Goal: Information Seeking & Learning: Learn about a topic

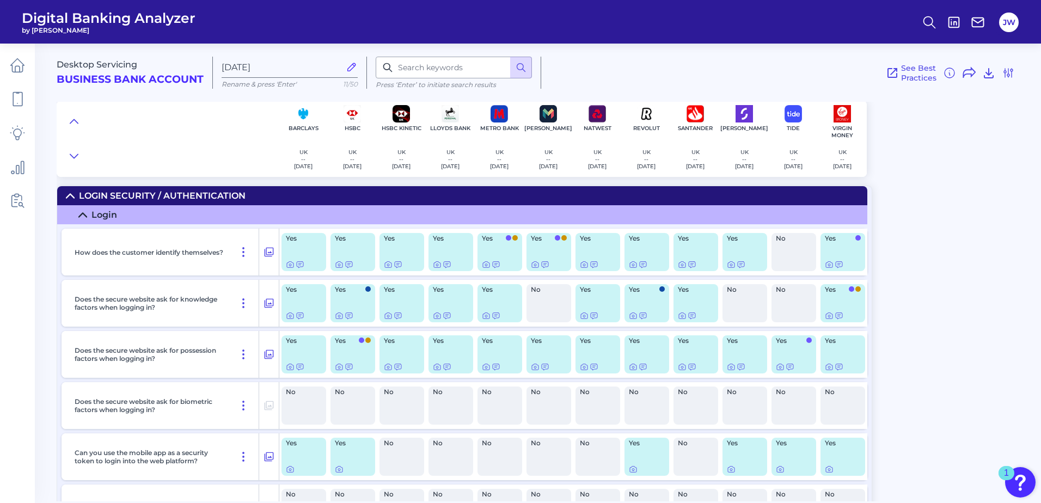
click at [155, 187] on summary "Login Security / Authentication" at bounding box center [462, 195] width 810 height 19
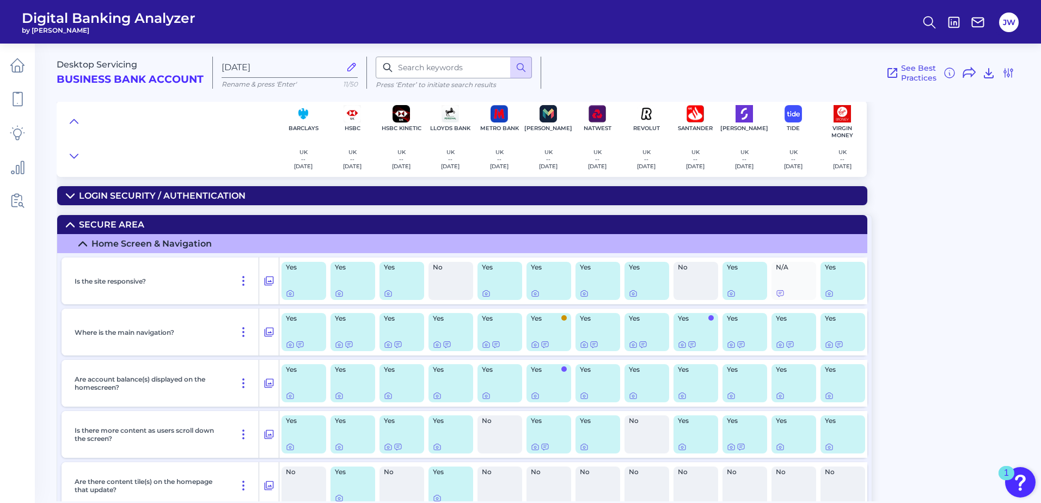
click at [142, 222] on div "Secure Area" at bounding box center [111, 224] width 65 height 10
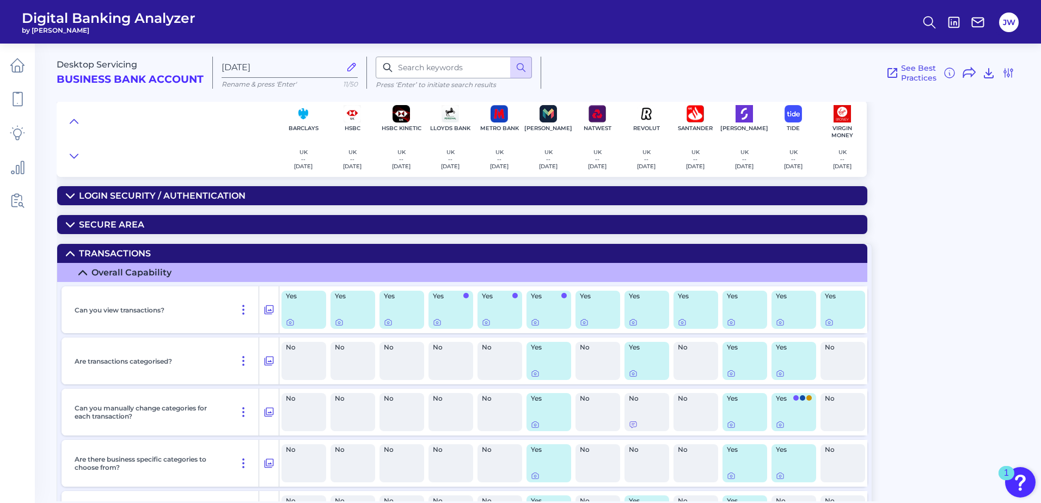
click at [142, 224] on div "Secure Area" at bounding box center [111, 224] width 65 height 10
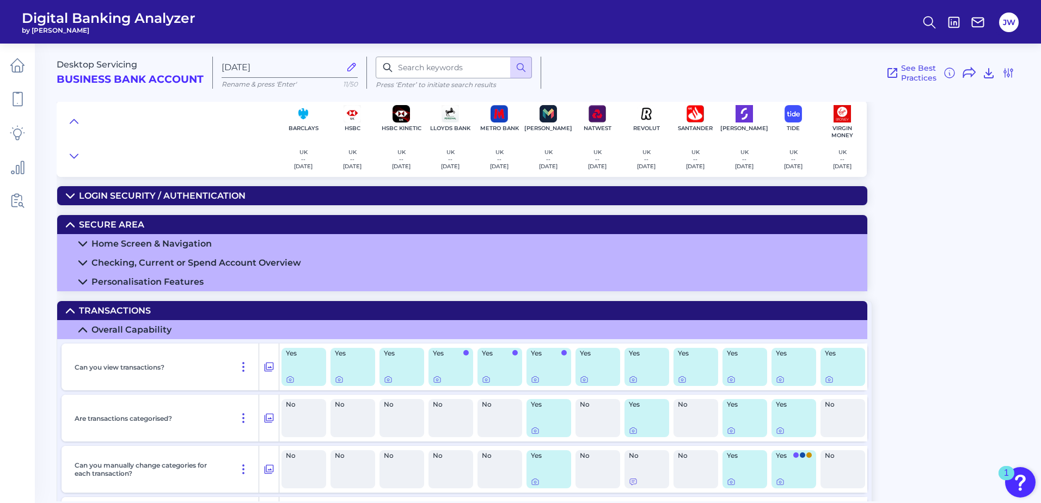
click at [171, 240] on div "Home Screen & Navigation" at bounding box center [151, 243] width 120 height 10
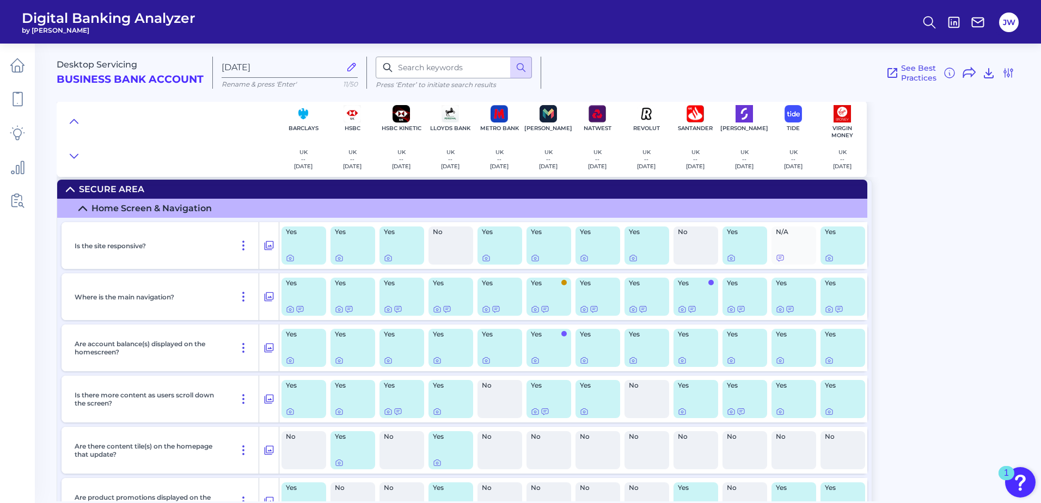
scroll to position [54, 0]
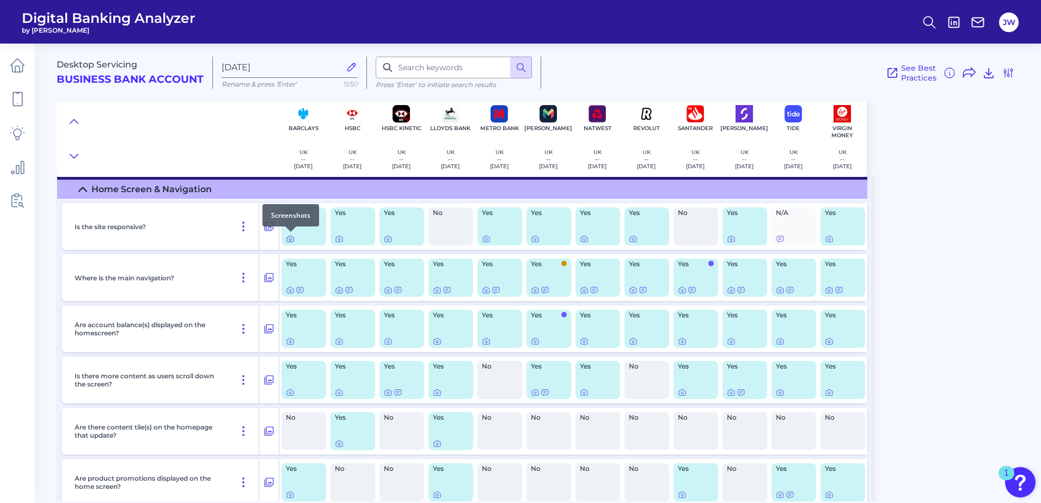
click at [292, 239] on icon at bounding box center [290, 239] width 9 height 9
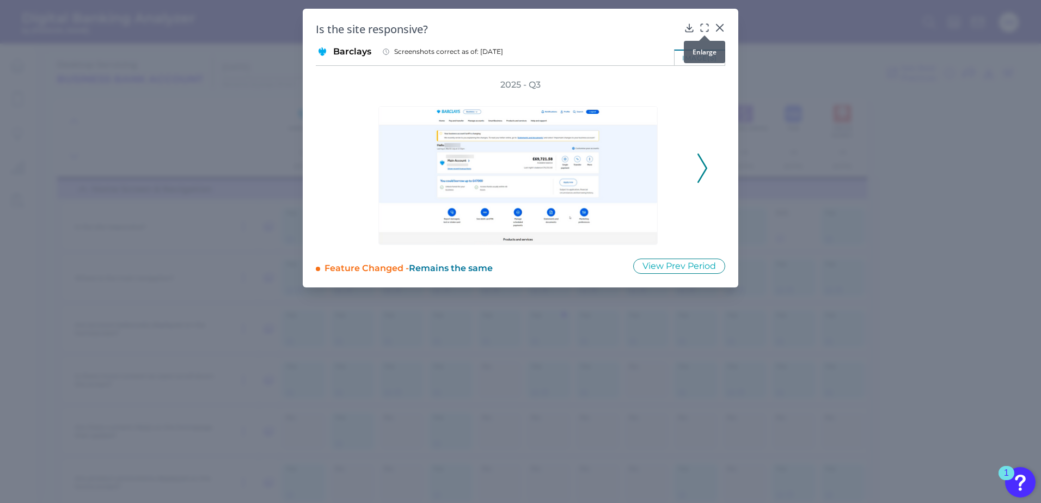
click at [705, 28] on icon at bounding box center [704, 27] width 11 height 11
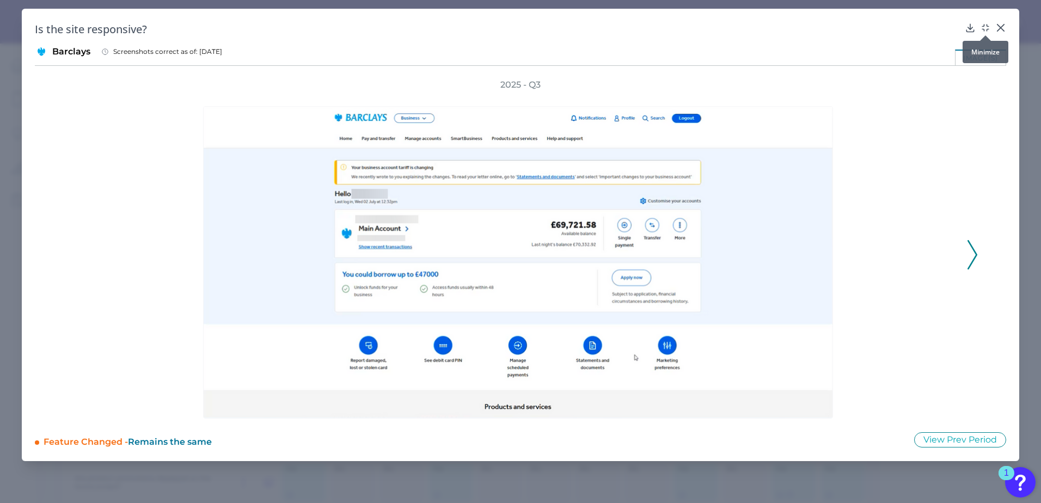
click at [987, 28] on icon at bounding box center [985, 27] width 11 height 11
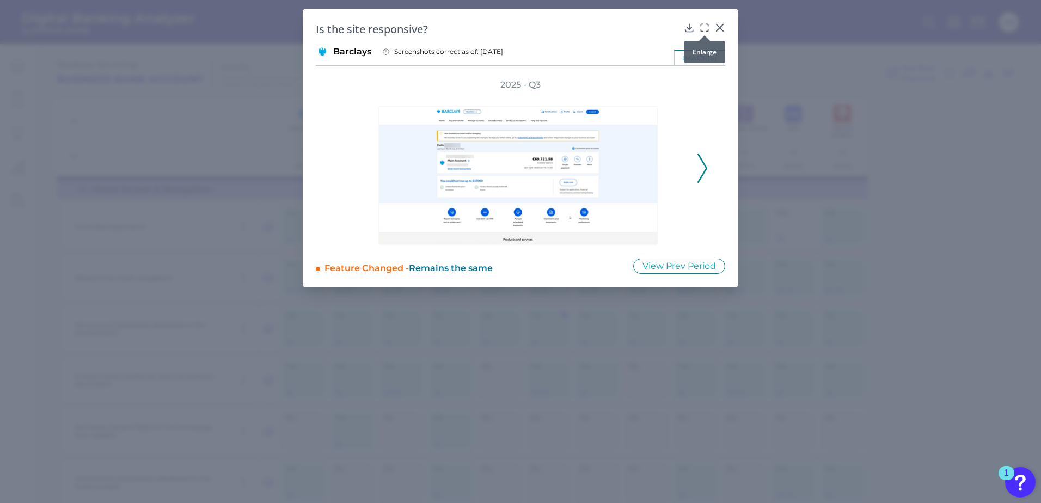
click at [703, 24] on icon at bounding box center [704, 27] width 11 height 11
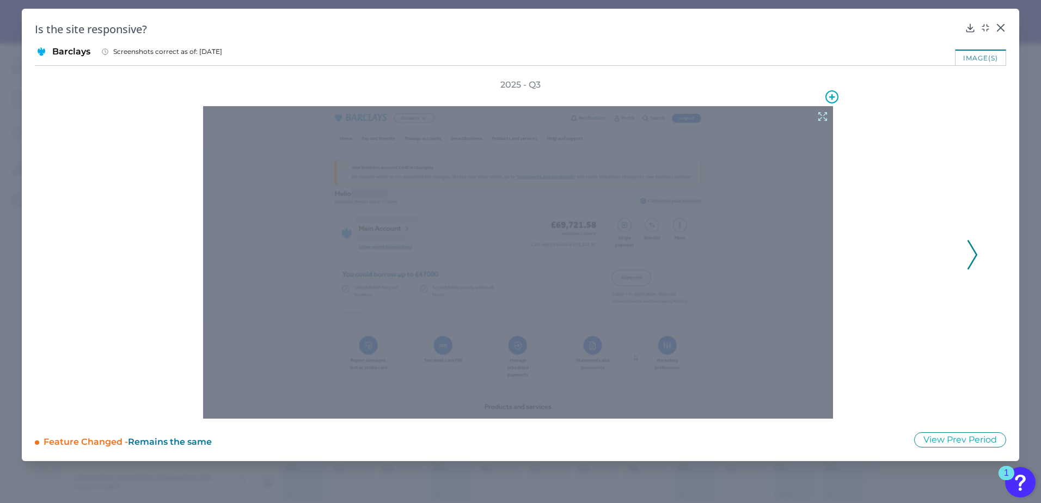
click at [823, 115] on icon at bounding box center [823, 117] width 12 height 12
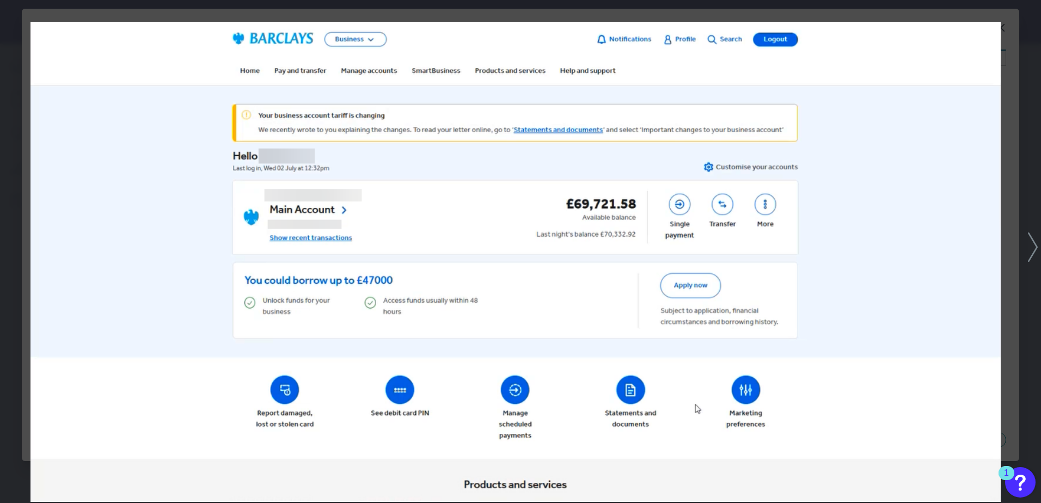
click at [1008, 66] on div at bounding box center [520, 251] width 1041 height 503
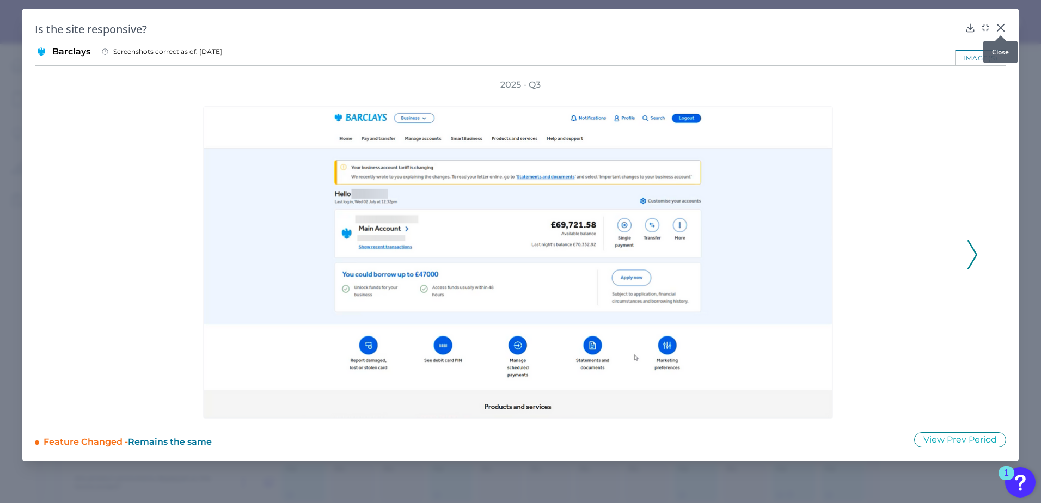
click at [997, 25] on icon at bounding box center [1000, 27] width 11 height 11
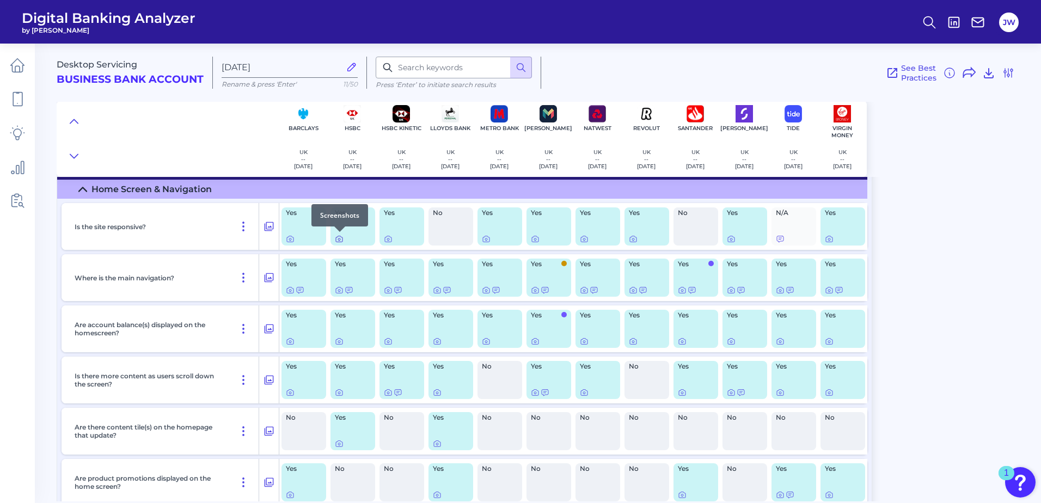
click at [341, 242] on icon at bounding box center [339, 239] width 9 height 9
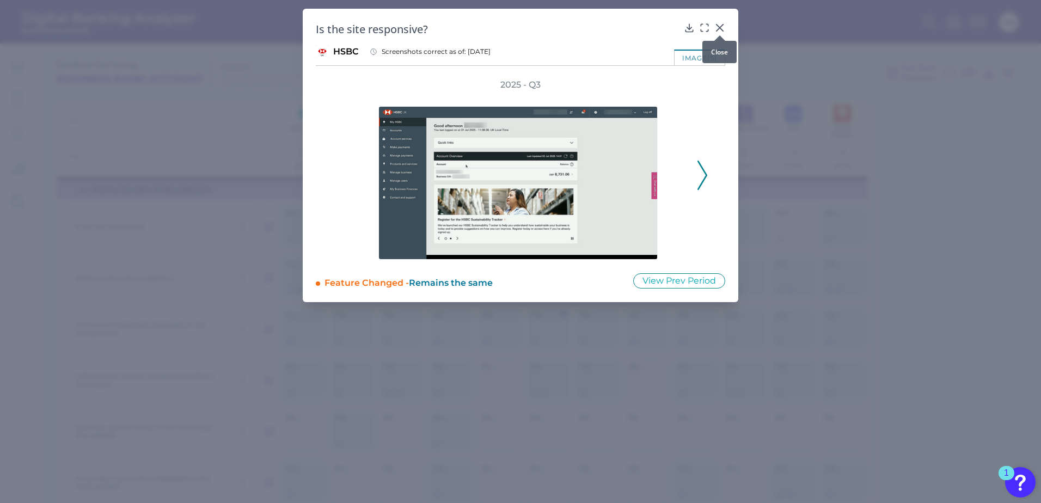
click at [721, 28] on icon at bounding box center [719, 27] width 11 height 11
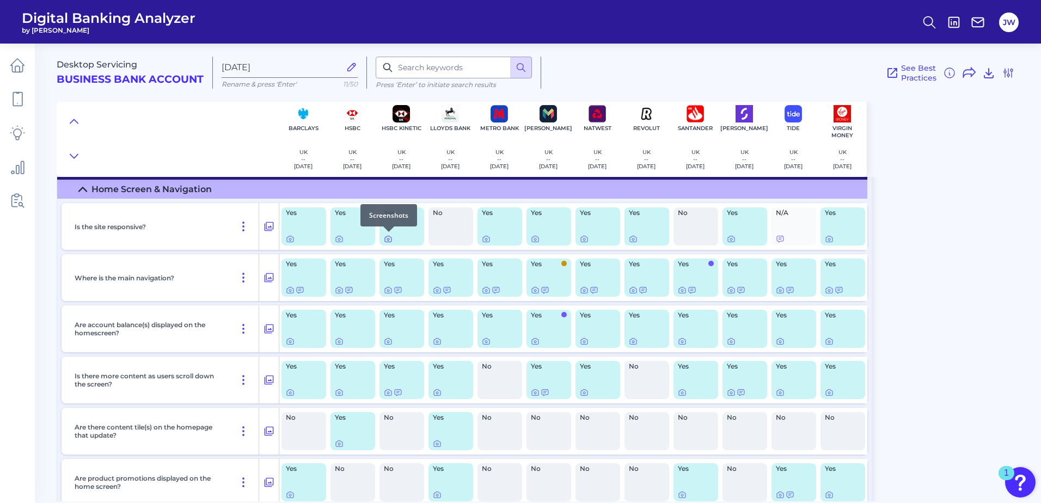
click at [390, 240] on icon at bounding box center [388, 239] width 9 height 9
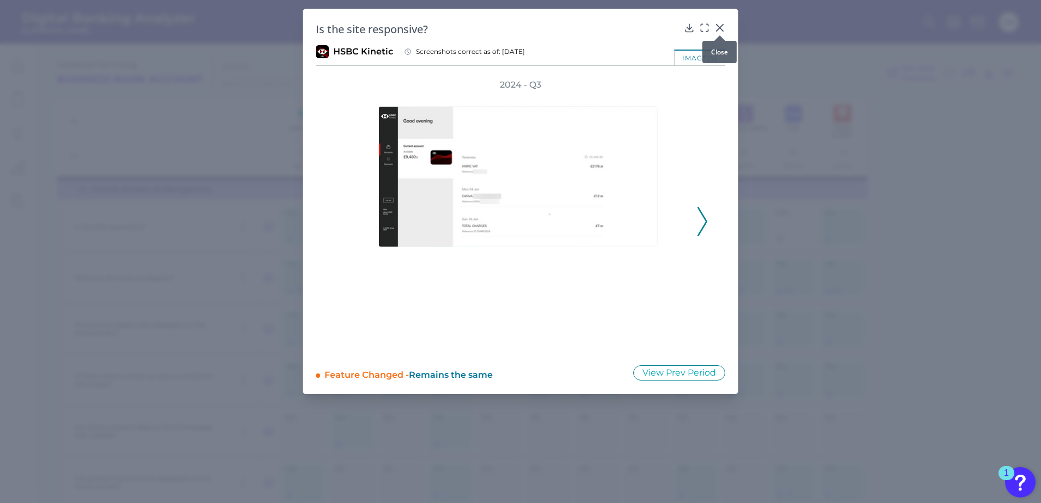
click at [720, 23] on icon at bounding box center [719, 27] width 11 height 11
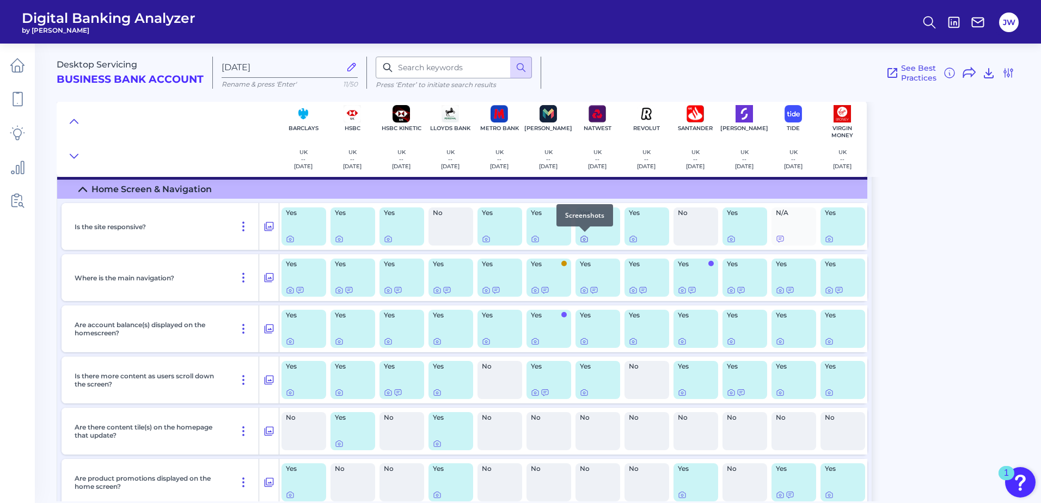
click at [585, 242] on icon at bounding box center [584, 239] width 7 height 6
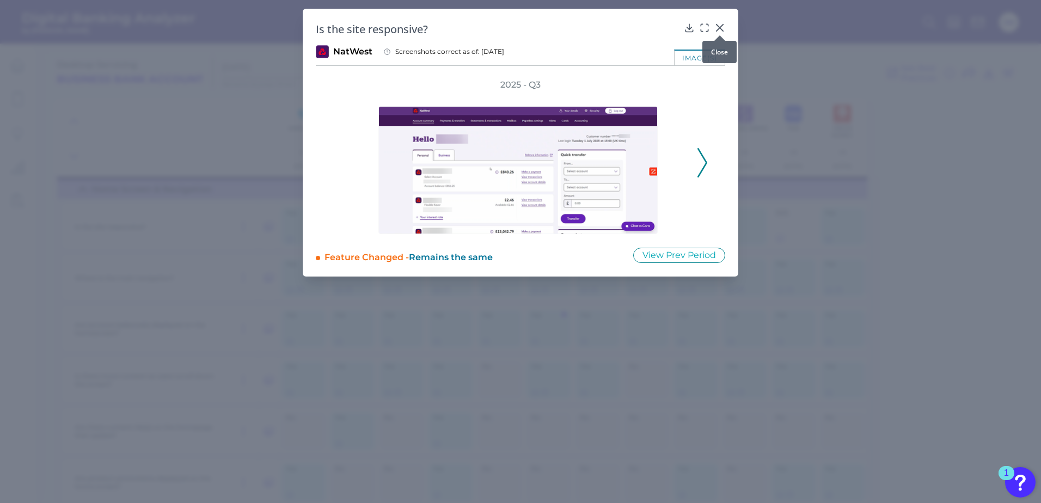
click at [720, 29] on icon at bounding box center [719, 27] width 11 height 11
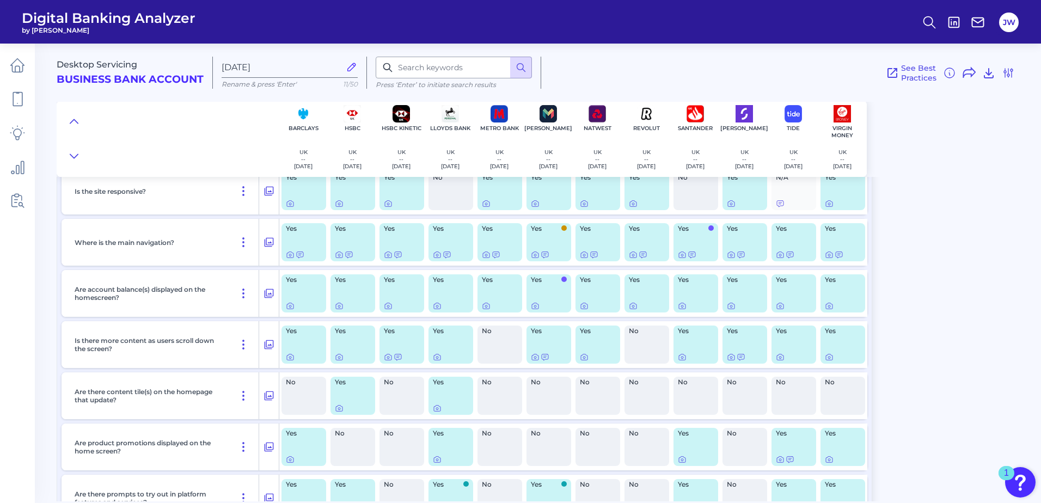
scroll to position [109, 0]
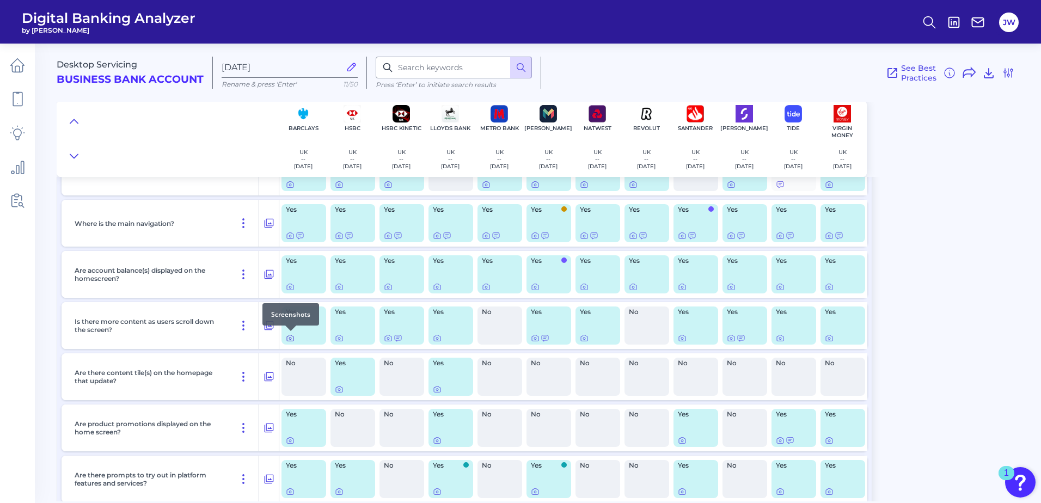
click at [291, 339] on icon at bounding box center [290, 338] width 9 height 9
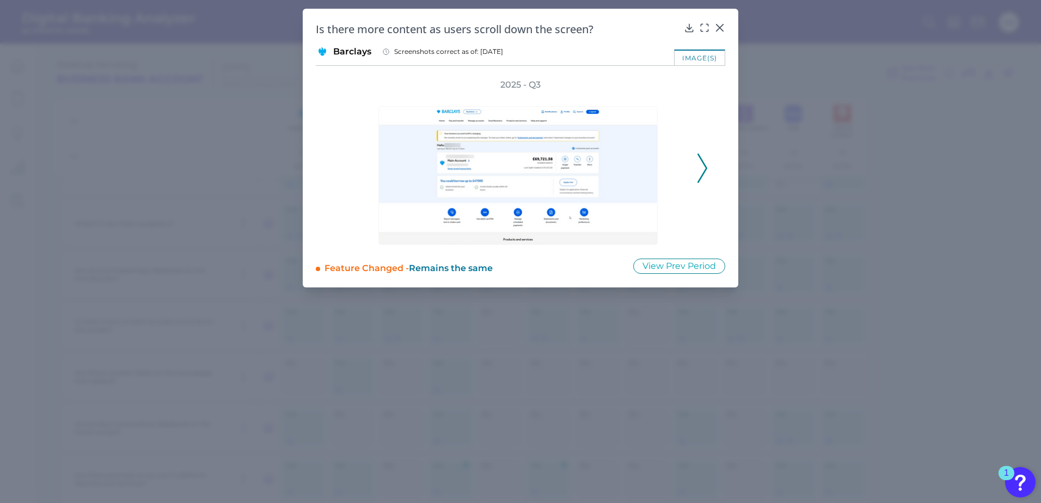
click at [708, 171] on div "2025 - Q3" at bounding box center [520, 162] width 409 height 166
click at [704, 173] on polyline at bounding box center [702, 168] width 8 height 28
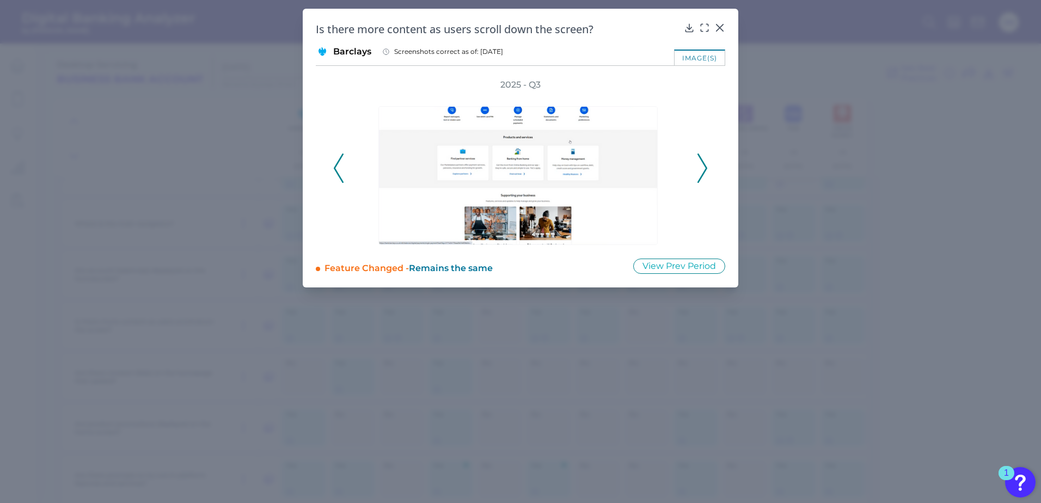
click at [704, 173] on polyline at bounding box center [702, 168] width 8 height 28
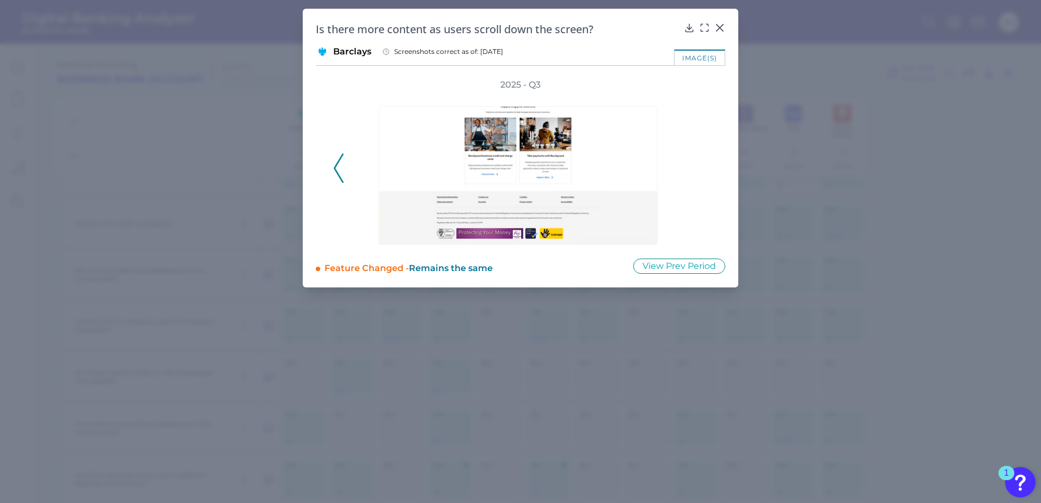
click at [704, 173] on div "2025 - Q3" at bounding box center [520, 162] width 375 height 166
click at [722, 26] on icon at bounding box center [719, 27] width 11 height 11
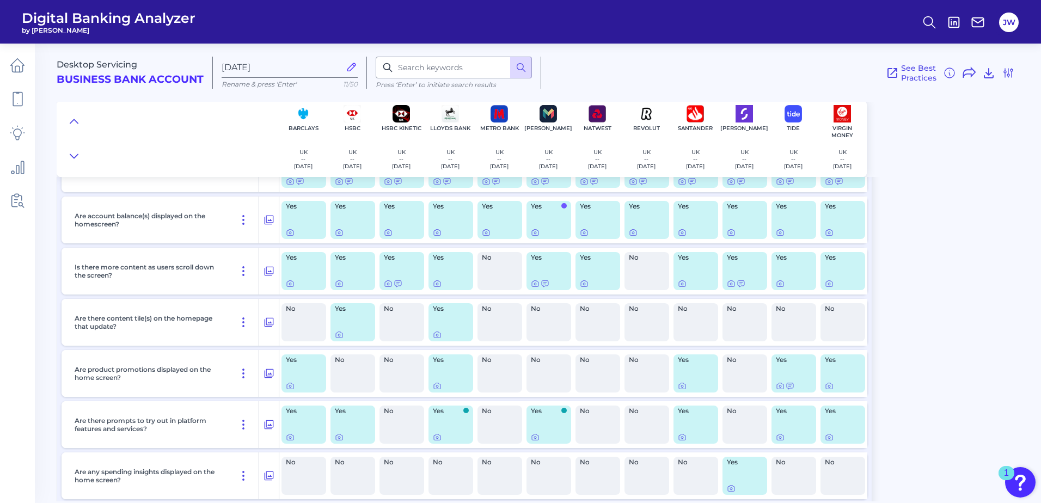
scroll to position [218, 0]
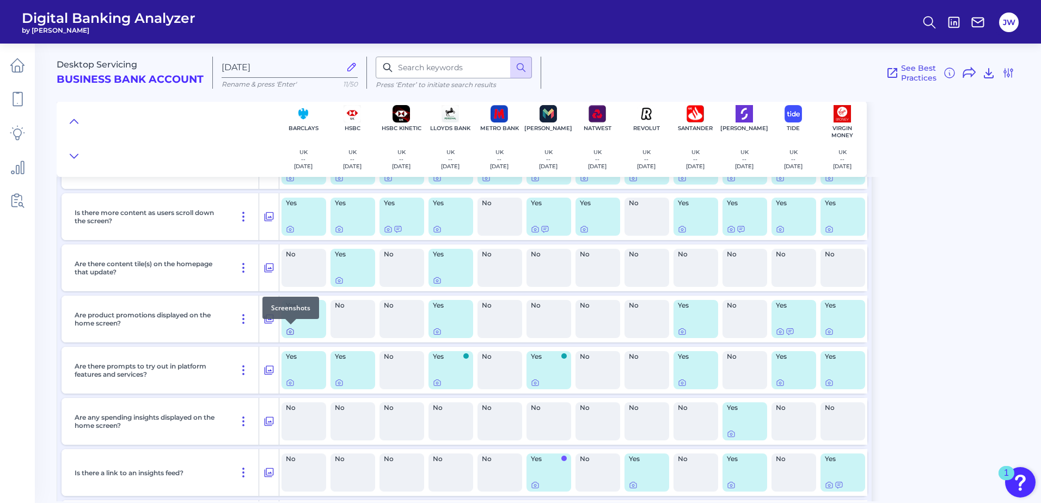
click at [291, 330] on icon at bounding box center [290, 331] width 9 height 9
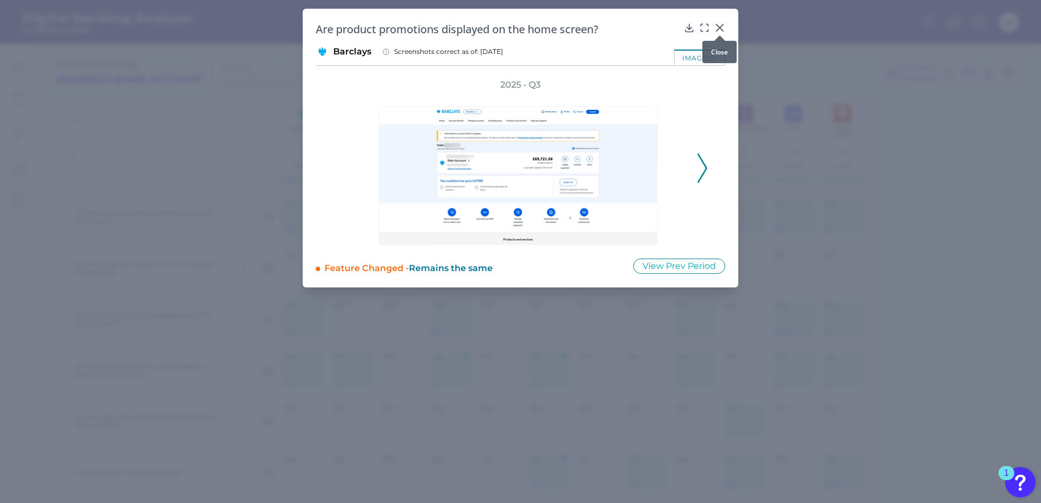
click at [723, 29] on icon at bounding box center [719, 27] width 11 height 11
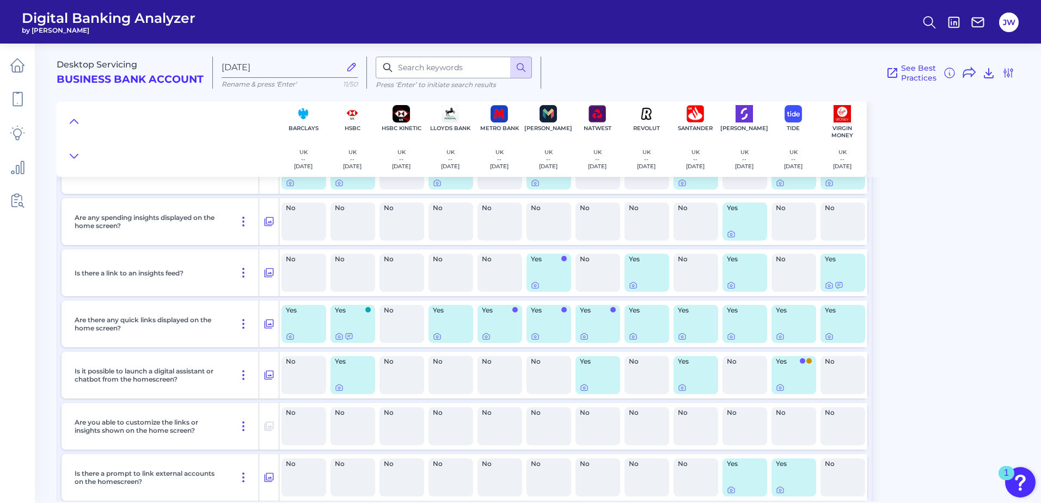
scroll to position [435, 0]
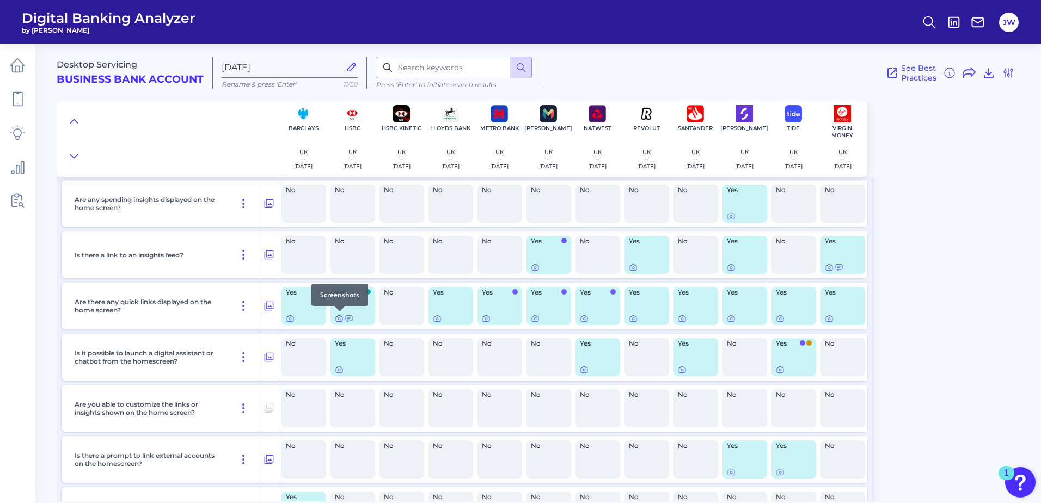
click at [337, 318] on icon at bounding box center [339, 318] width 9 height 9
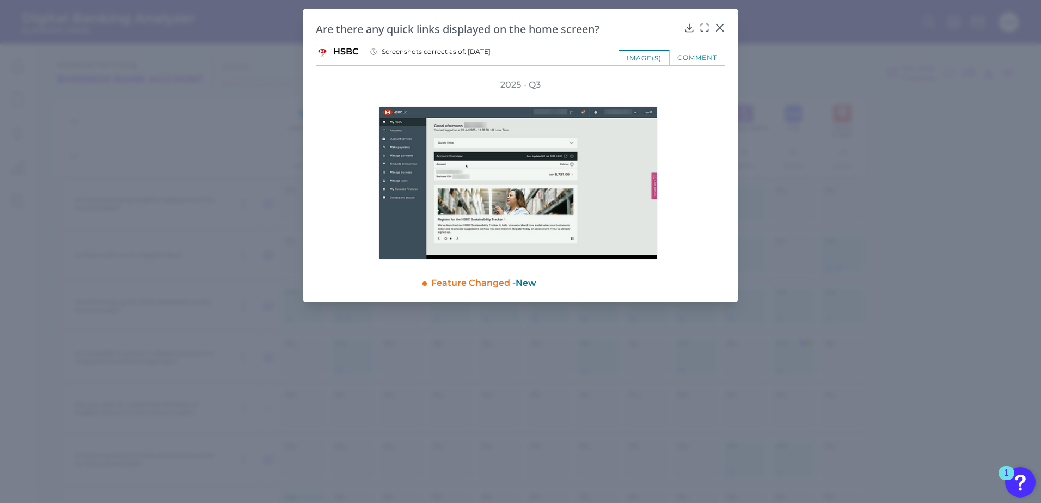
click at [719, 27] on icon at bounding box center [719, 27] width 7 height 7
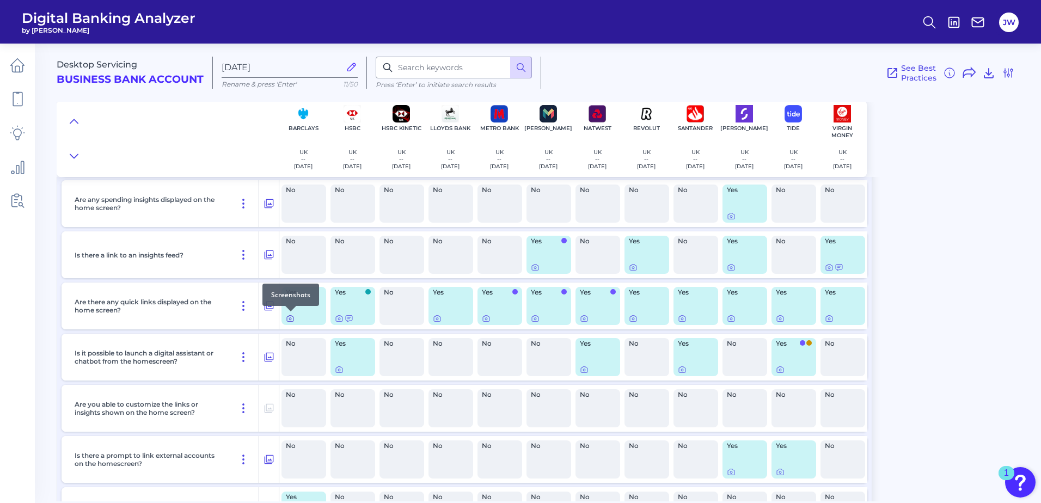
click at [291, 318] on icon at bounding box center [290, 318] width 9 height 9
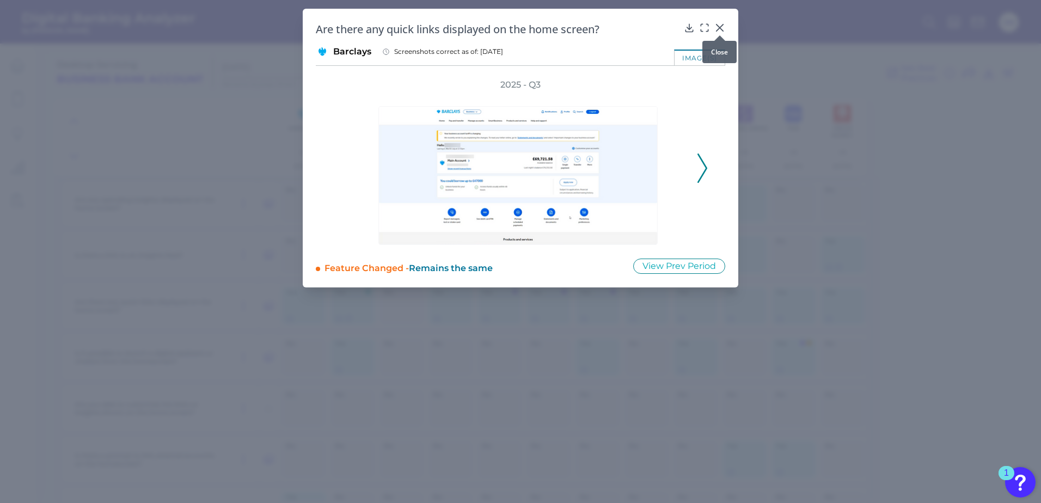
click at [721, 27] on icon at bounding box center [719, 27] width 7 height 7
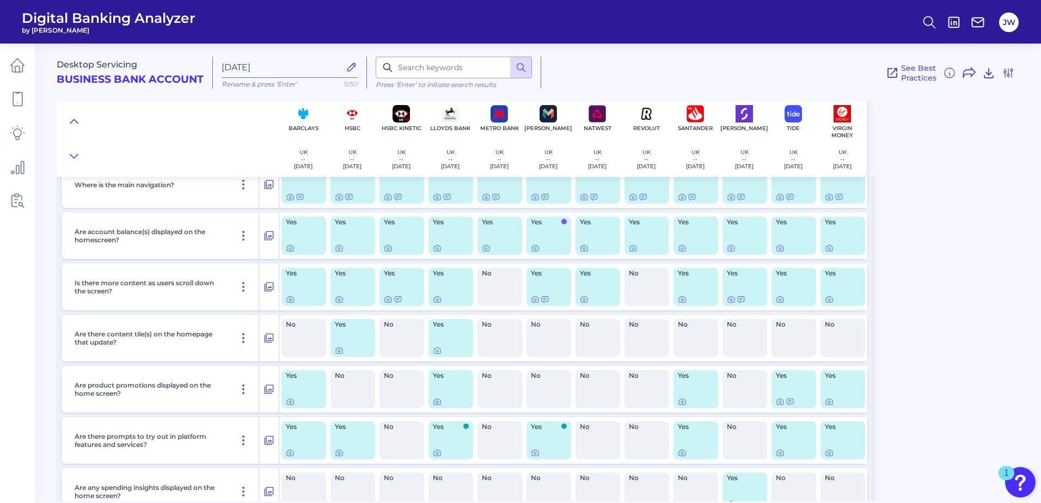
scroll to position [0, 0]
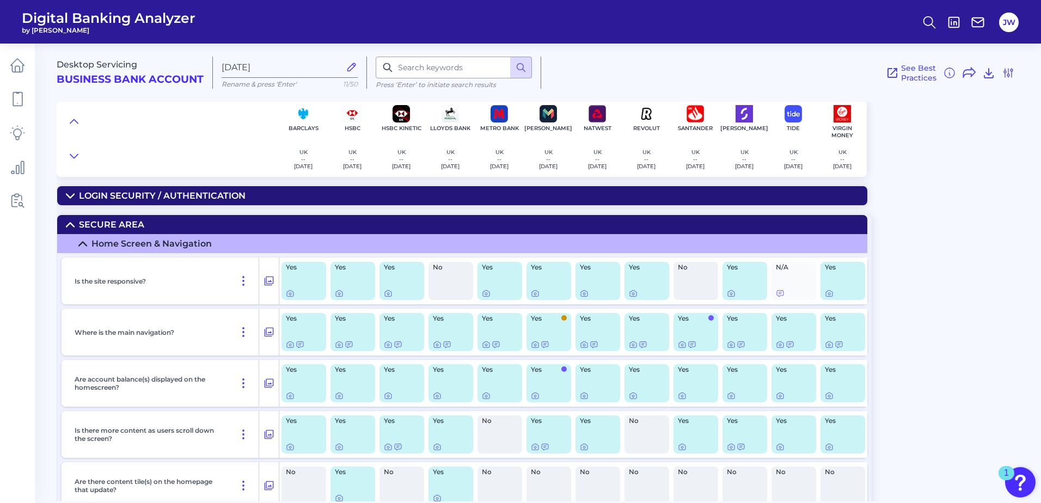
click at [151, 250] on summary "Home Screen & Navigation" at bounding box center [462, 243] width 810 height 19
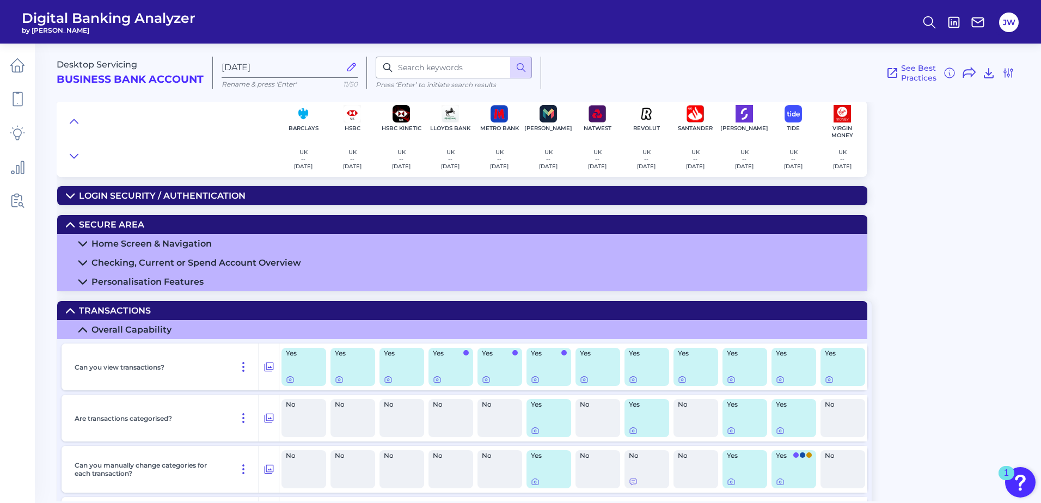
click at [157, 228] on summary "Secure Area" at bounding box center [462, 224] width 810 height 19
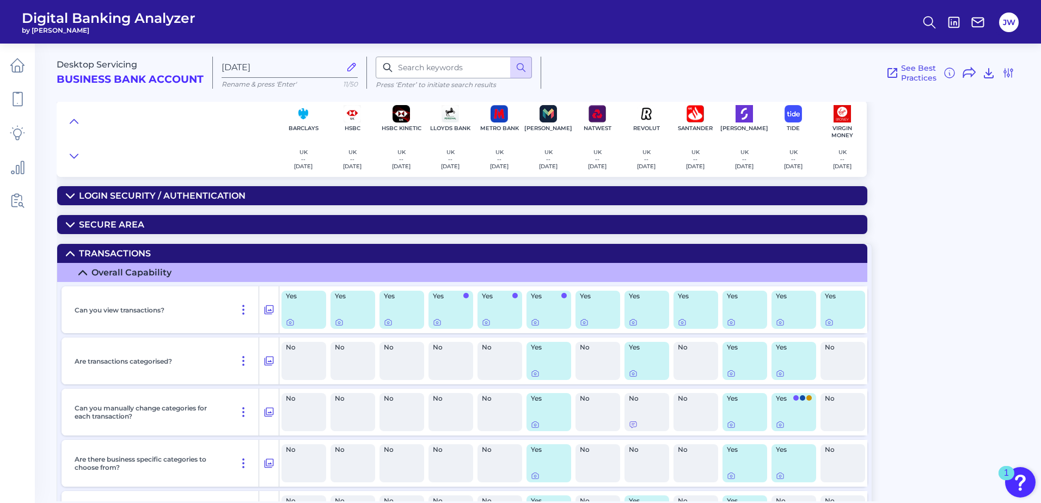
click at [145, 263] on summary "Overall Capability" at bounding box center [462, 272] width 810 height 19
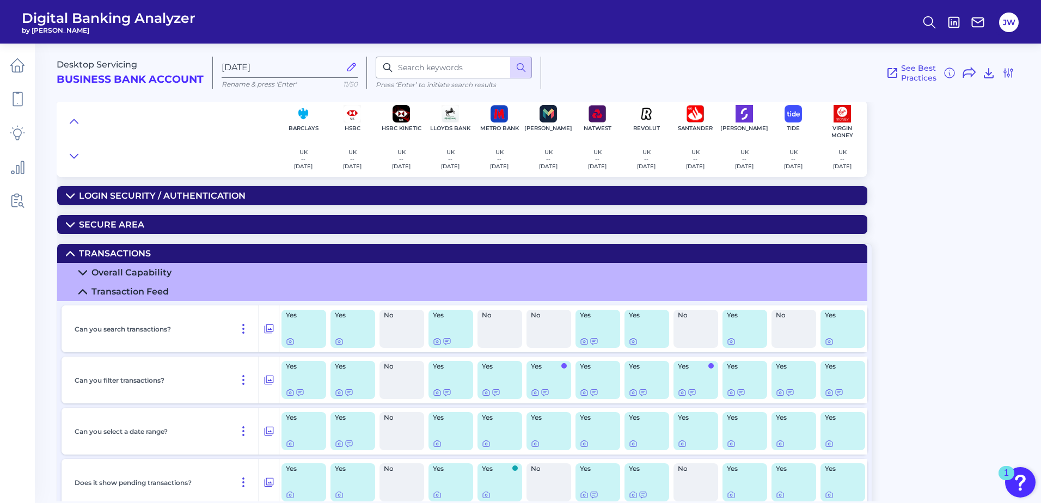
click at [148, 259] on summary "Transactions" at bounding box center [462, 253] width 810 height 19
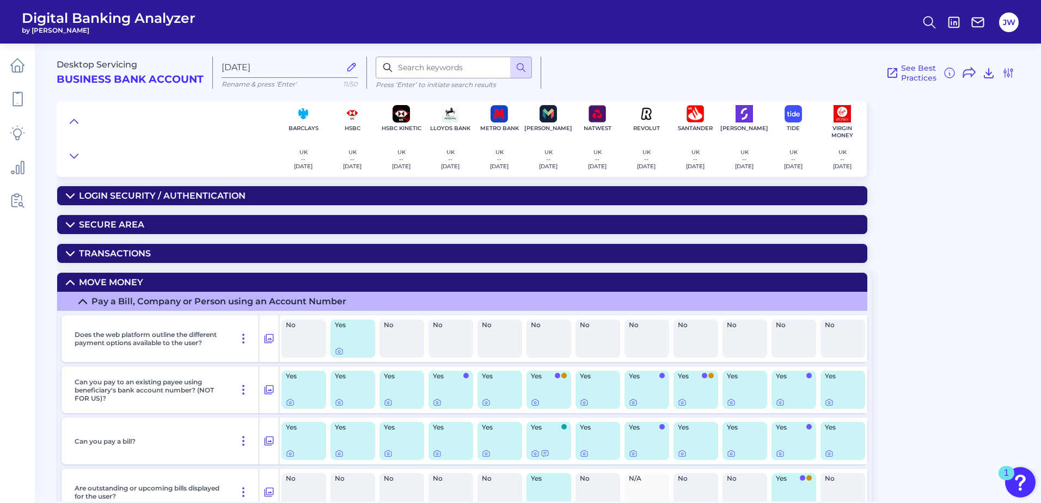
click at [144, 280] on summary "Move Money" at bounding box center [462, 282] width 810 height 19
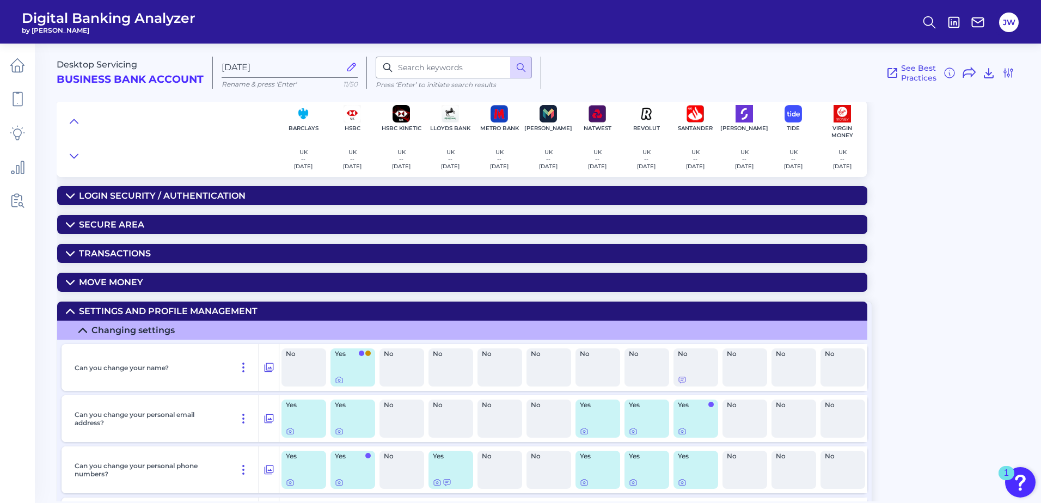
click at [142, 302] on summary "Settings and Profile Management" at bounding box center [462, 311] width 810 height 19
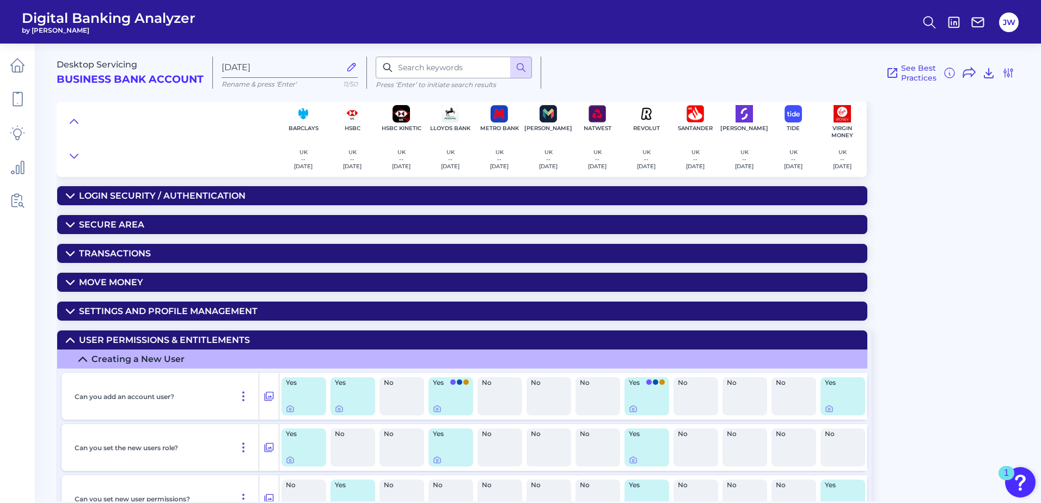
scroll to position [109, 0]
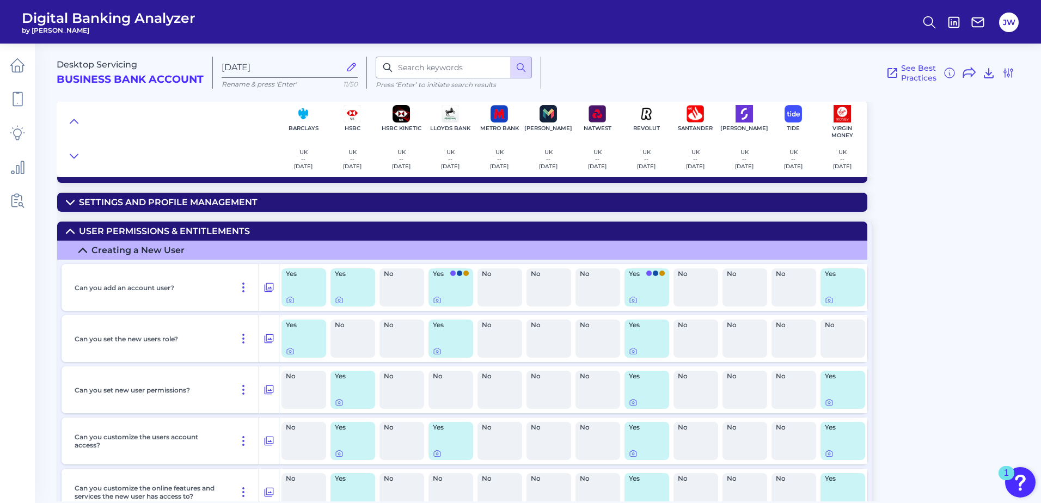
click at [190, 226] on div "User Permissions & Entitlements" at bounding box center [164, 231] width 171 height 10
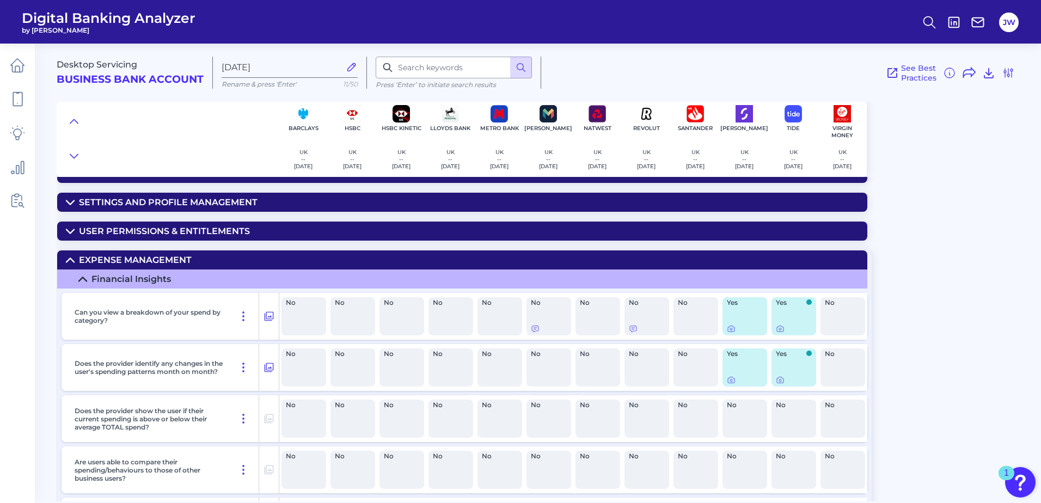
click at [165, 253] on summary "Expense Management" at bounding box center [462, 259] width 810 height 19
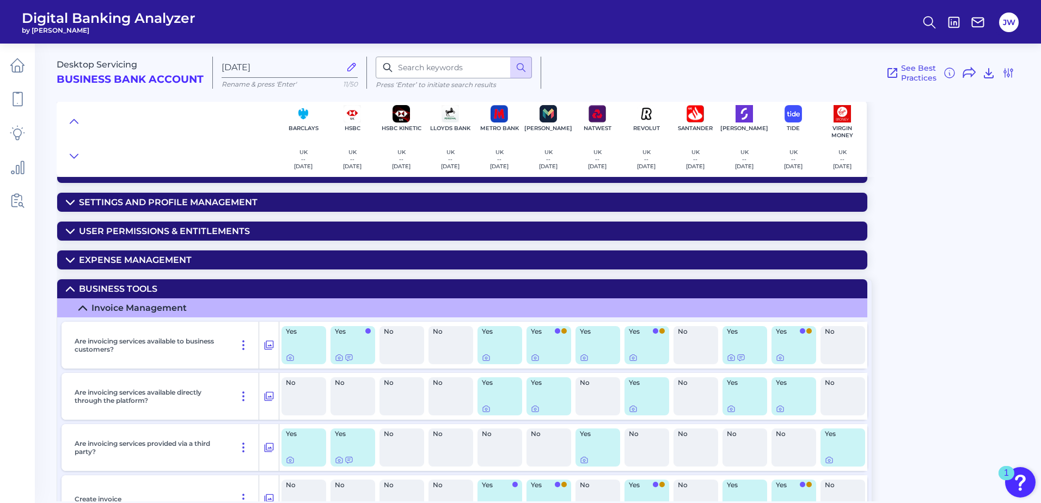
click at [150, 286] on div "Business Tools" at bounding box center [118, 289] width 78 height 10
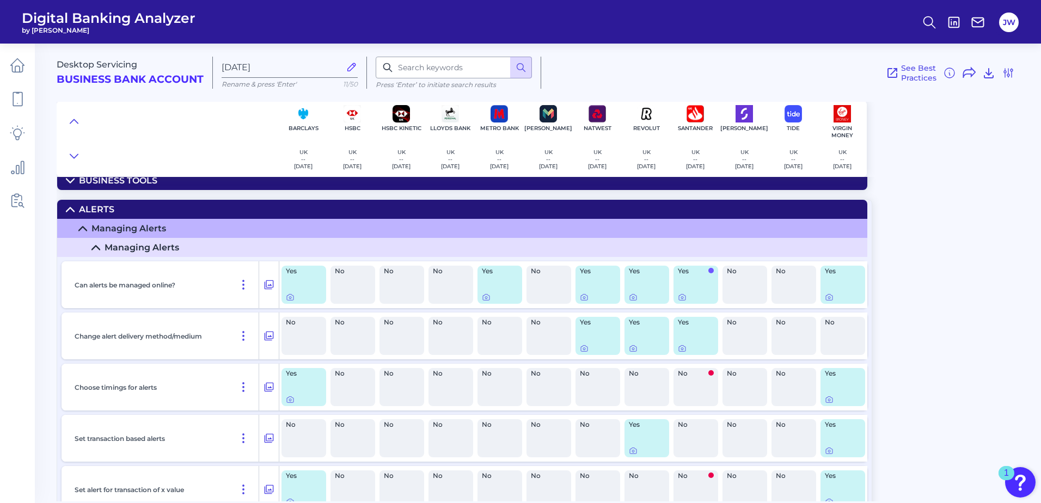
scroll to position [218, 0]
click at [167, 204] on summary "Alerts" at bounding box center [462, 208] width 810 height 19
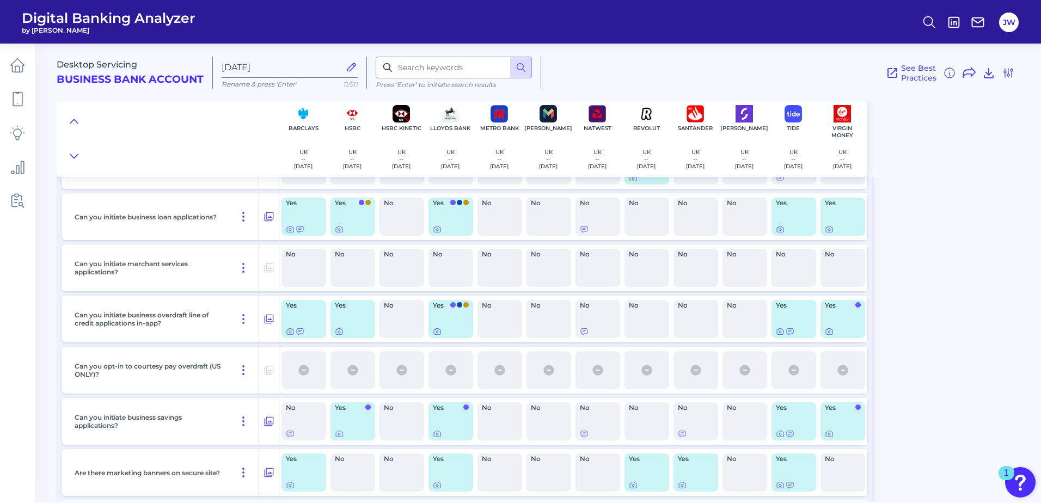
scroll to position [435, 0]
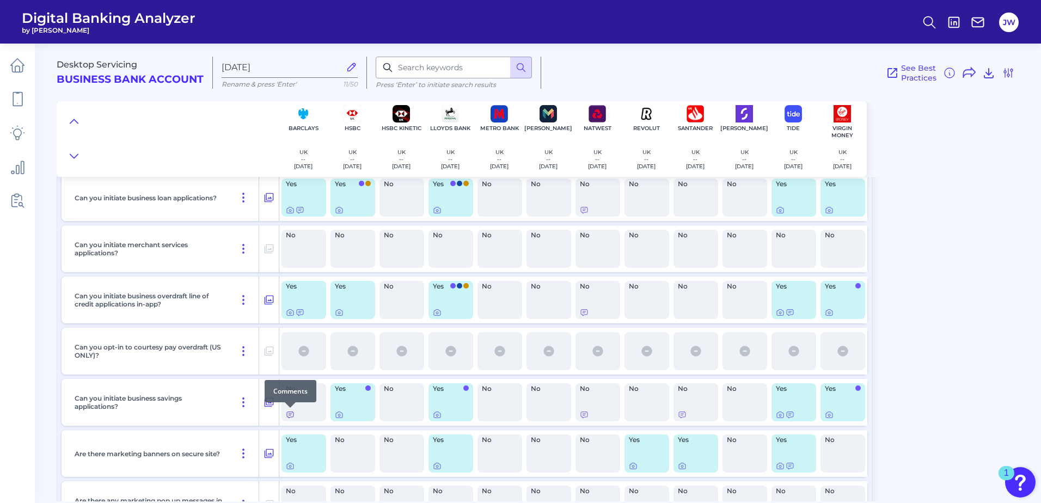
click at [291, 415] on icon at bounding box center [290, 415] width 7 height 6
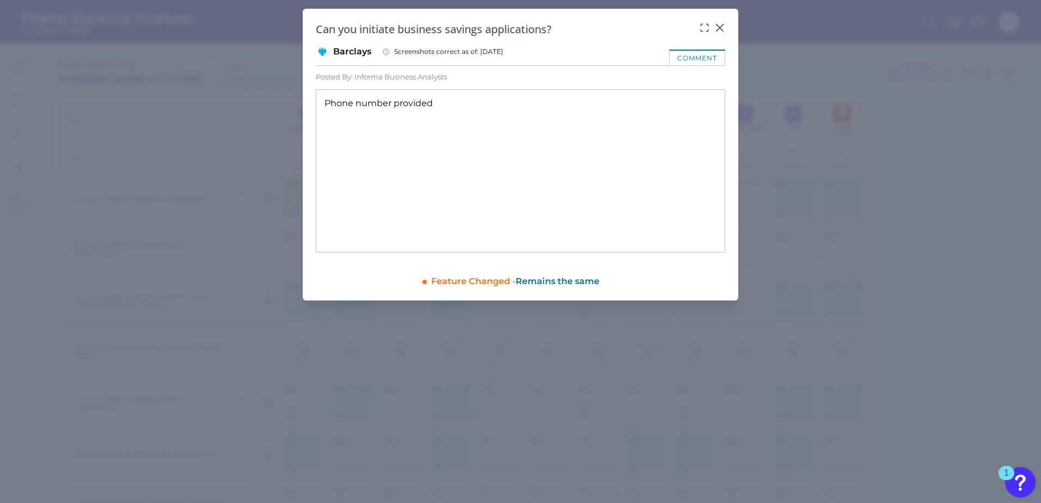
drag, startPoint x: 612, startPoint y: 96, endPoint x: 701, endPoint y: 56, distance: 97.2
click at [612, 96] on div "Phone number provided" at bounding box center [520, 170] width 409 height 163
click at [717, 27] on icon at bounding box center [719, 27] width 11 height 11
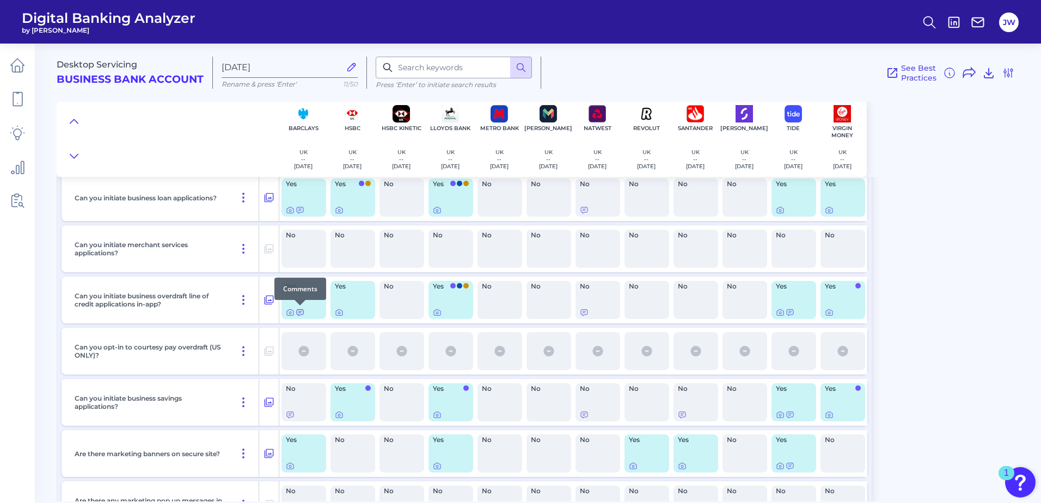
click at [298, 312] on icon at bounding box center [300, 312] width 9 height 9
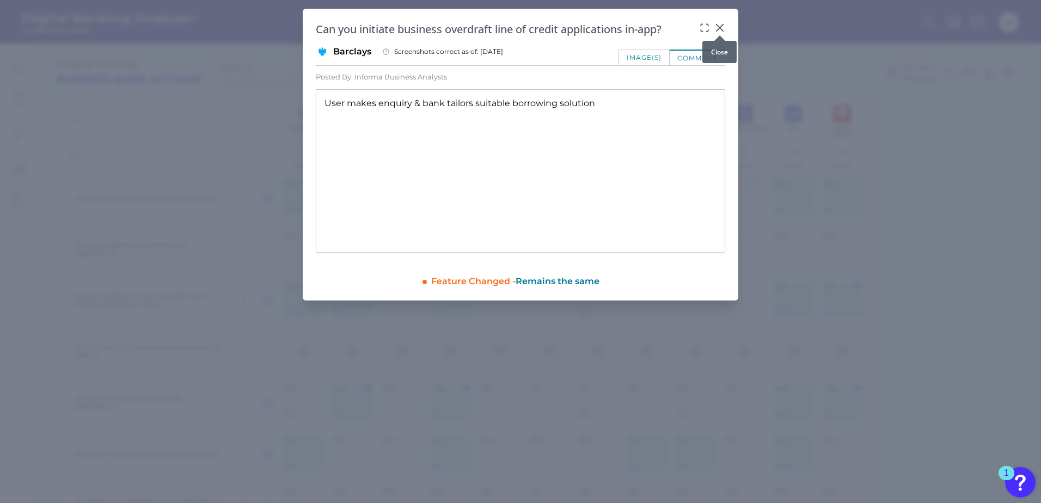
click at [721, 27] on icon at bounding box center [719, 27] width 11 height 11
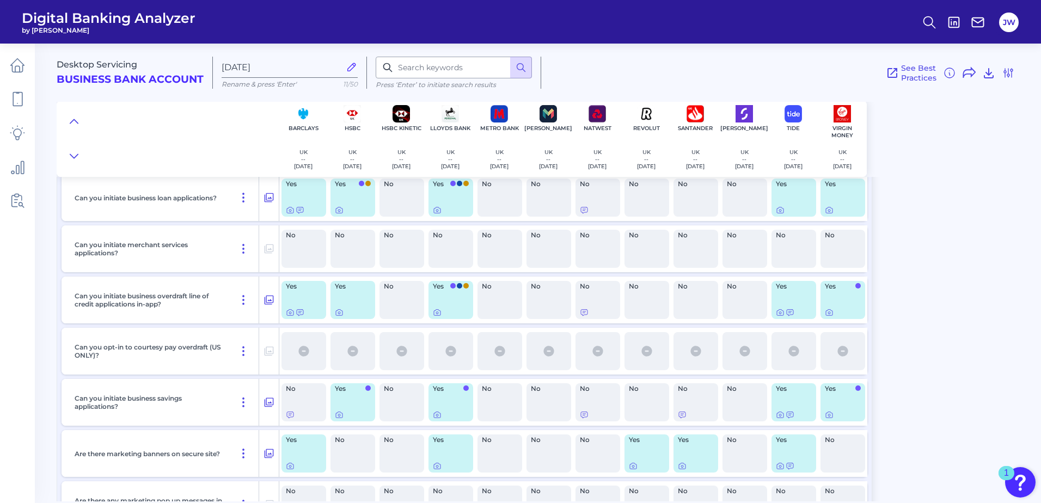
scroll to position [490, 0]
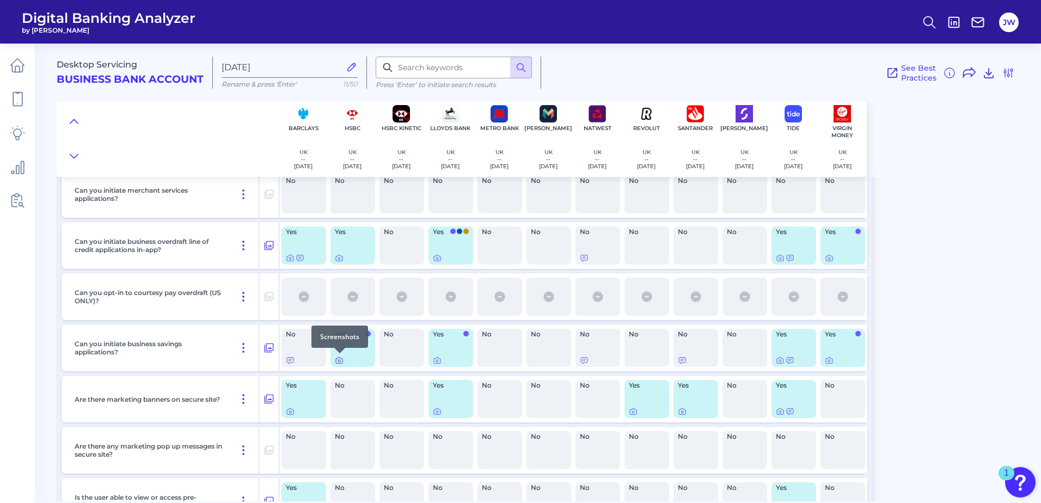
click at [336, 360] on icon at bounding box center [339, 361] width 7 height 6
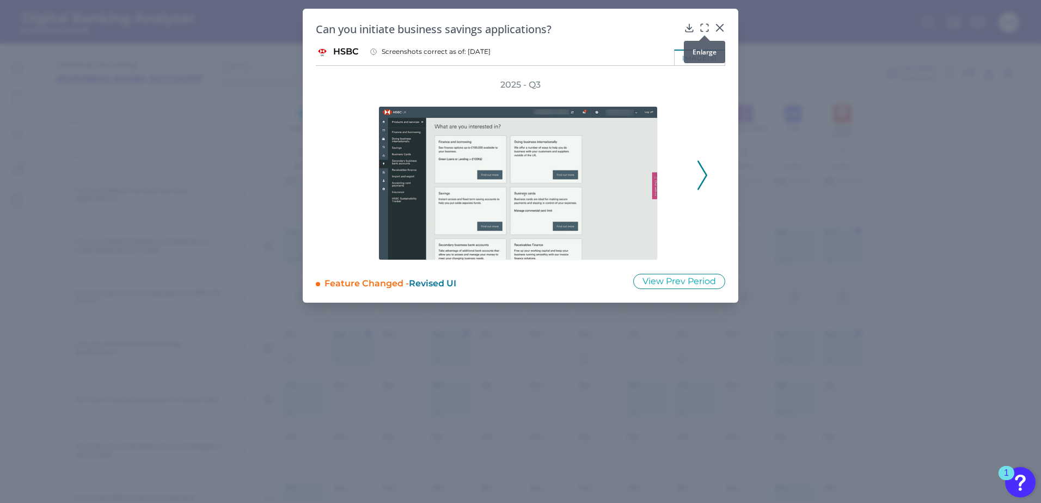
click at [702, 28] on icon at bounding box center [704, 27] width 11 height 11
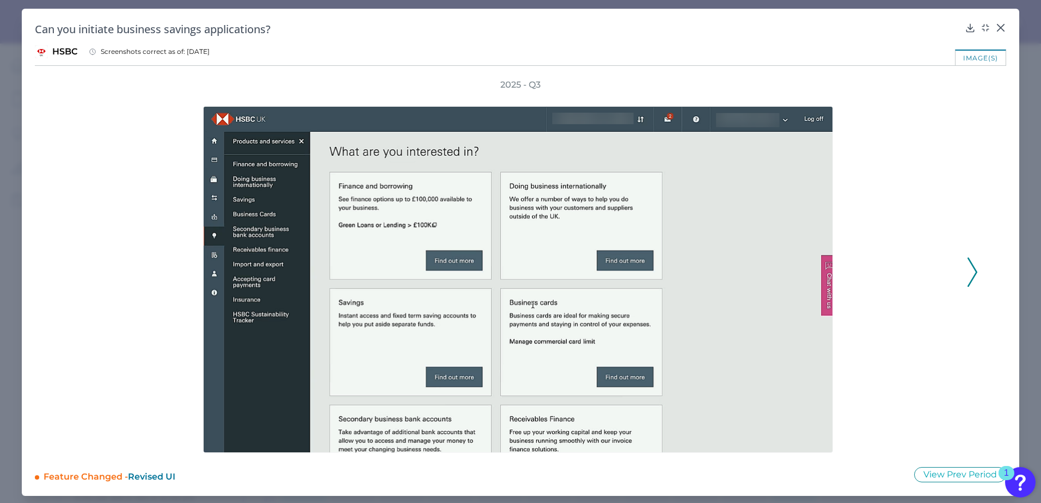
click at [968, 273] on icon at bounding box center [972, 271] width 10 height 29
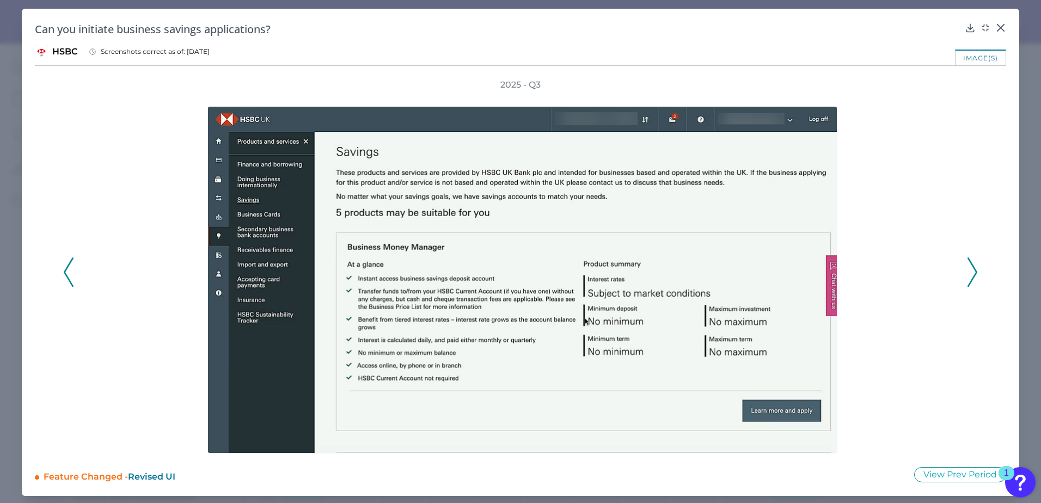
click at [968, 273] on icon at bounding box center [972, 271] width 10 height 29
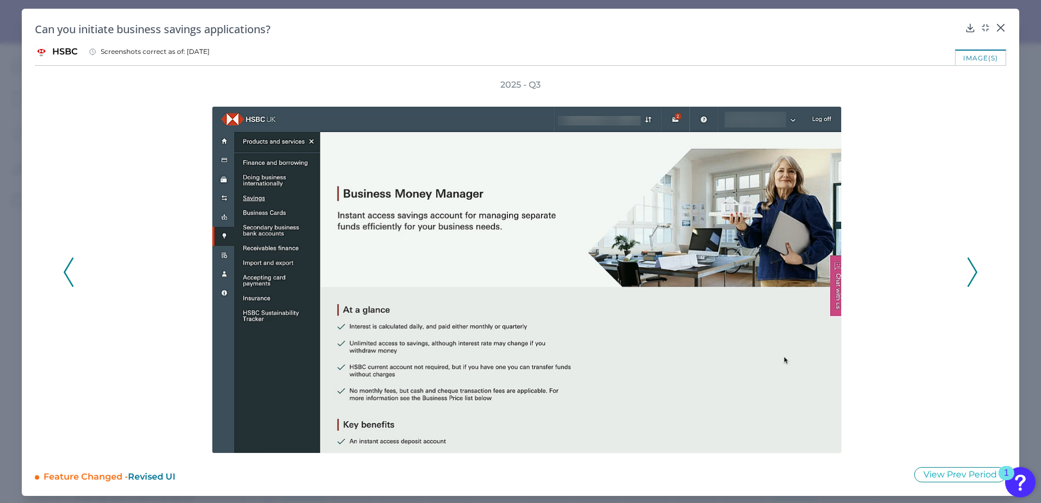
click at [968, 273] on icon at bounding box center [972, 271] width 10 height 29
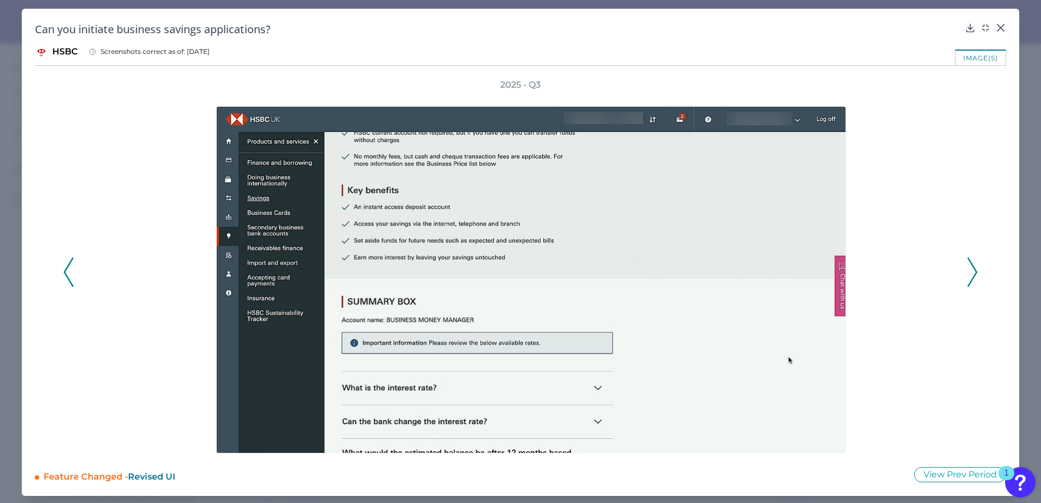
click at [968, 273] on icon at bounding box center [972, 271] width 10 height 29
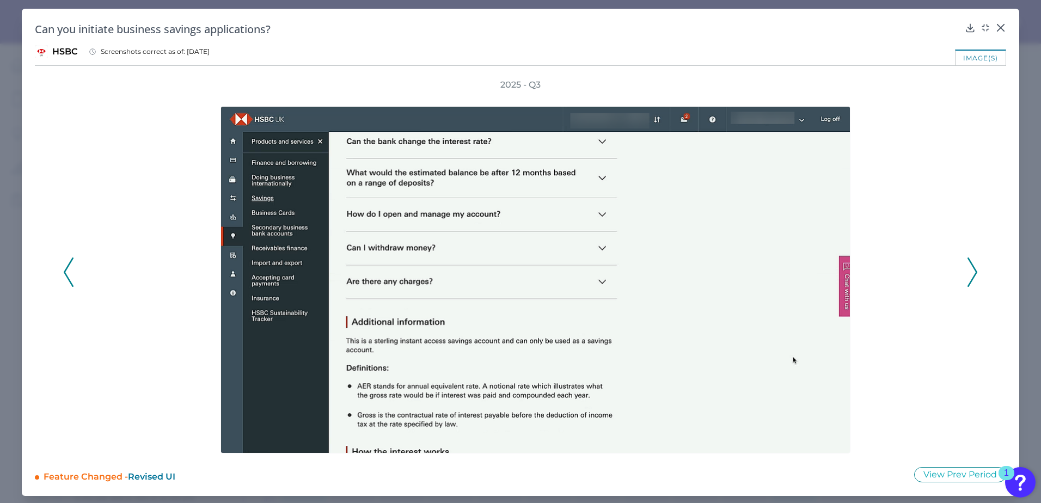
click at [968, 273] on icon at bounding box center [972, 271] width 10 height 29
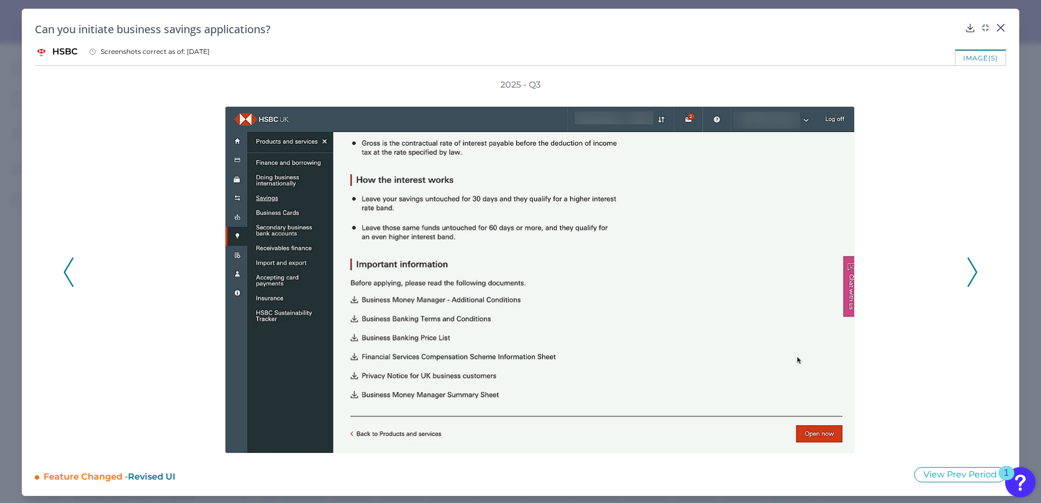
click at [968, 273] on icon at bounding box center [972, 271] width 10 height 29
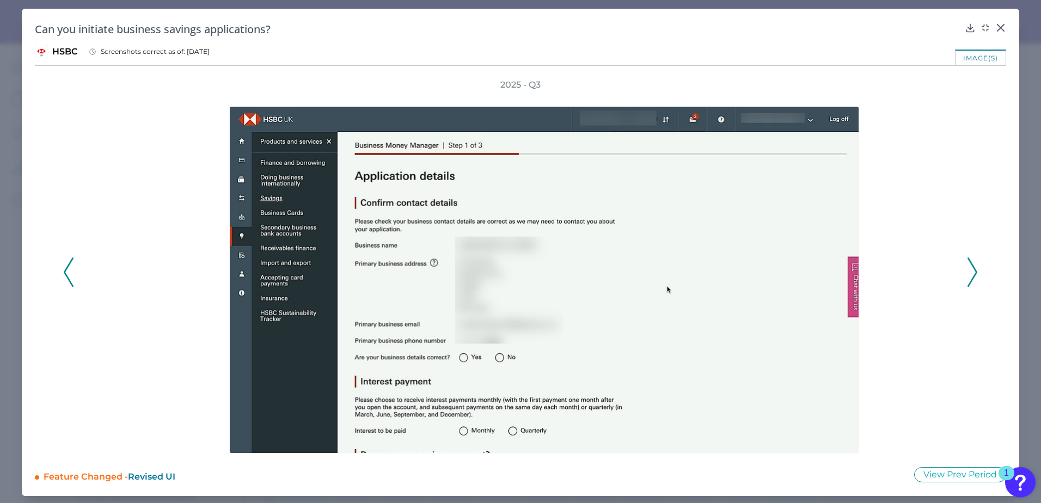
click at [68, 265] on icon at bounding box center [69, 271] width 10 height 29
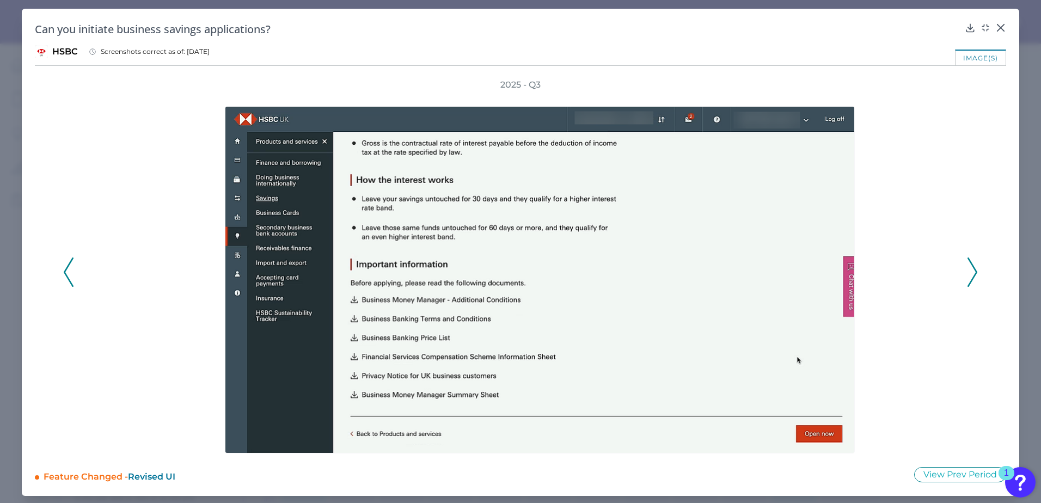
click at [967, 272] on icon at bounding box center [972, 271] width 10 height 29
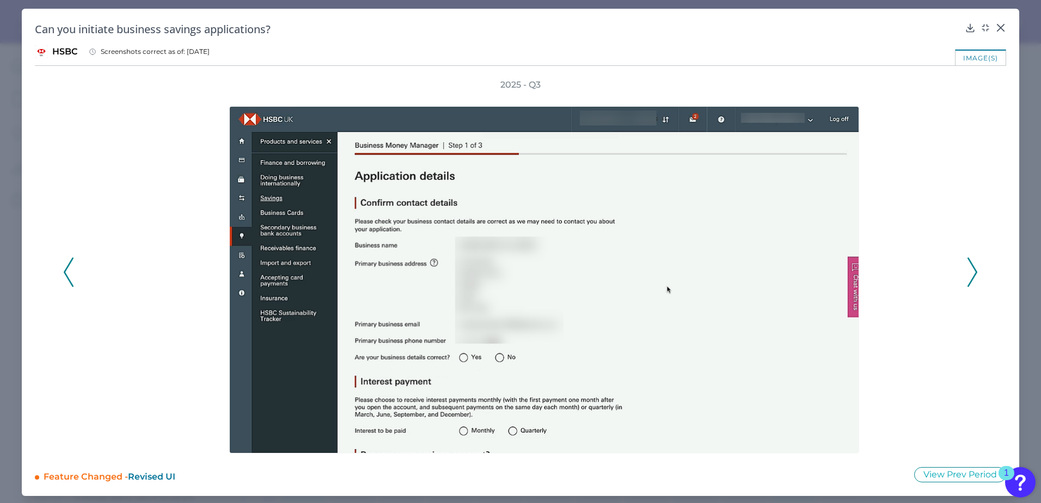
click at [60, 267] on div "2025 - Q3" at bounding box center [520, 266] width 971 height 375
click at [64, 265] on icon at bounding box center [69, 271] width 10 height 29
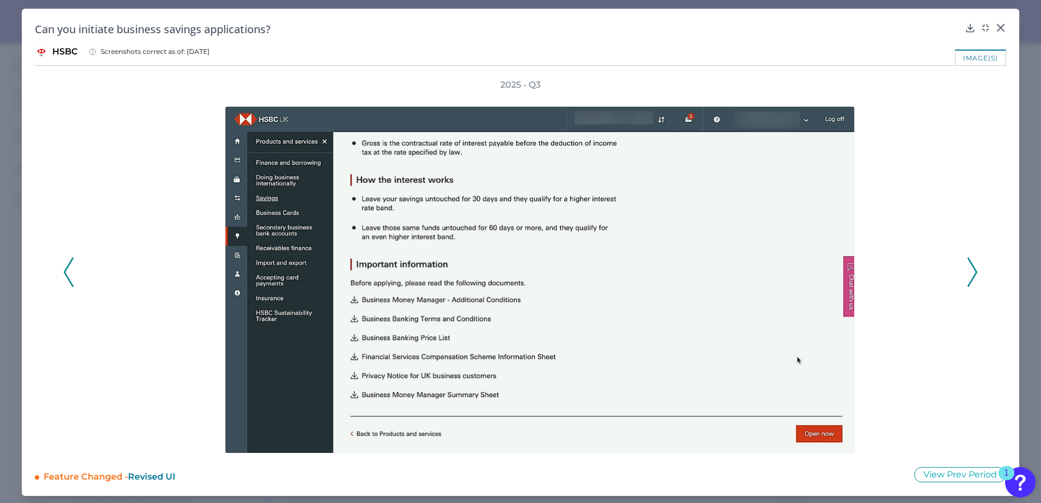
click at [65, 264] on icon at bounding box center [69, 271] width 10 height 29
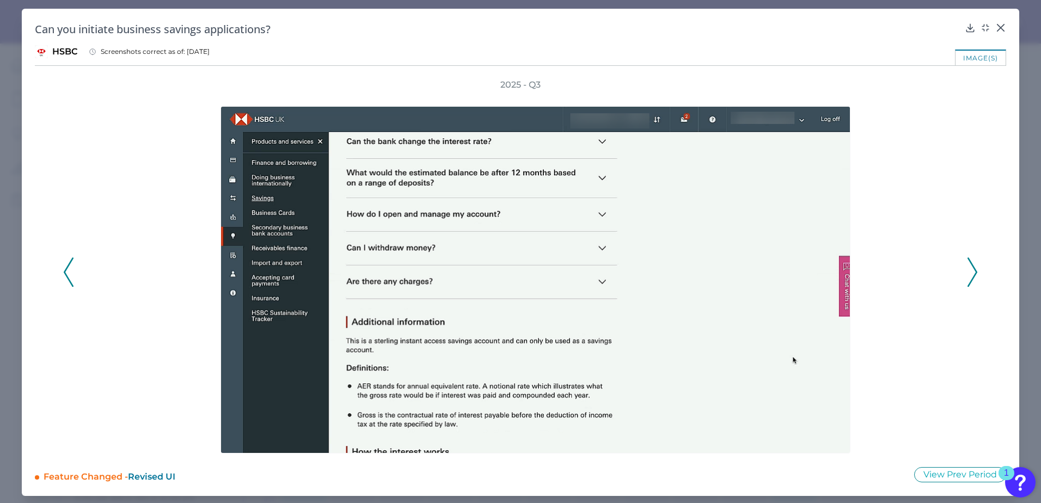
click at [65, 264] on icon at bounding box center [69, 271] width 10 height 29
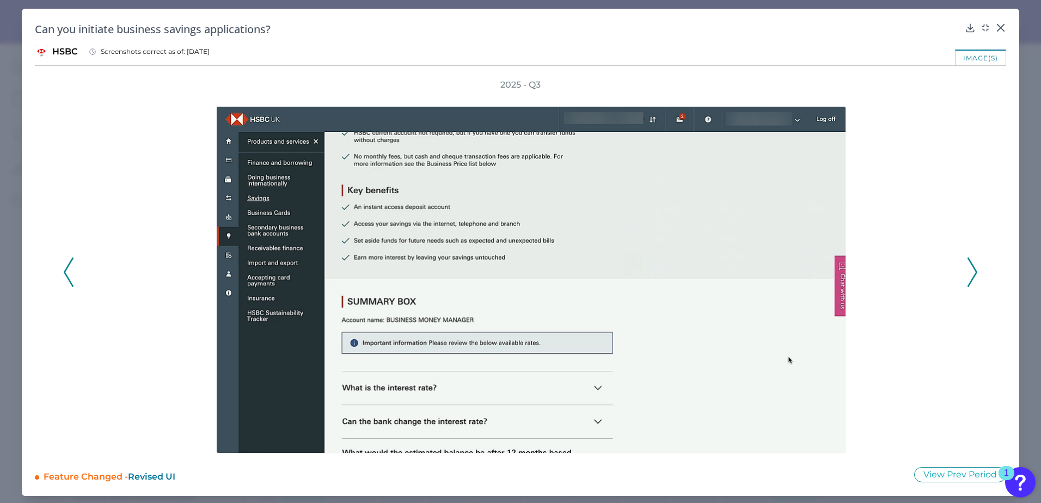
click at [65, 264] on icon at bounding box center [69, 271] width 10 height 29
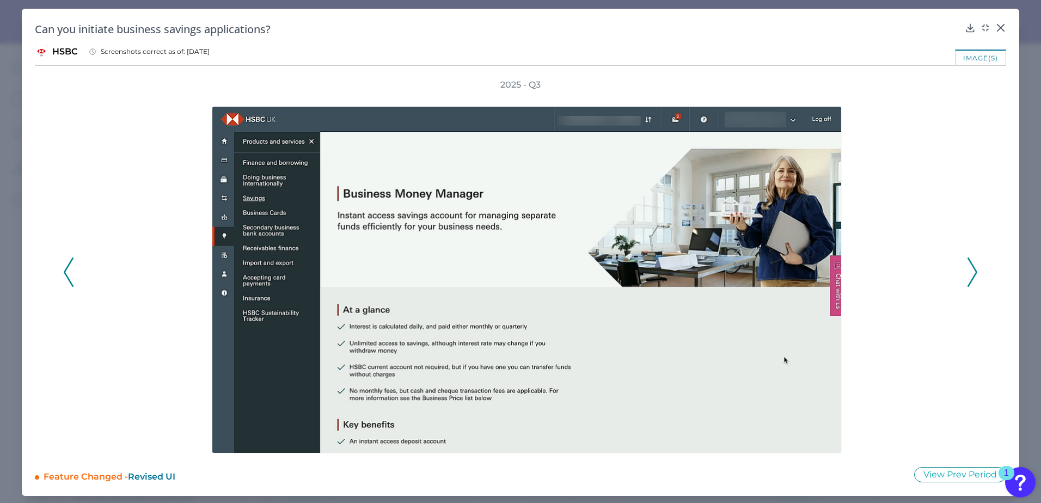
click at [65, 264] on icon at bounding box center [69, 271] width 10 height 29
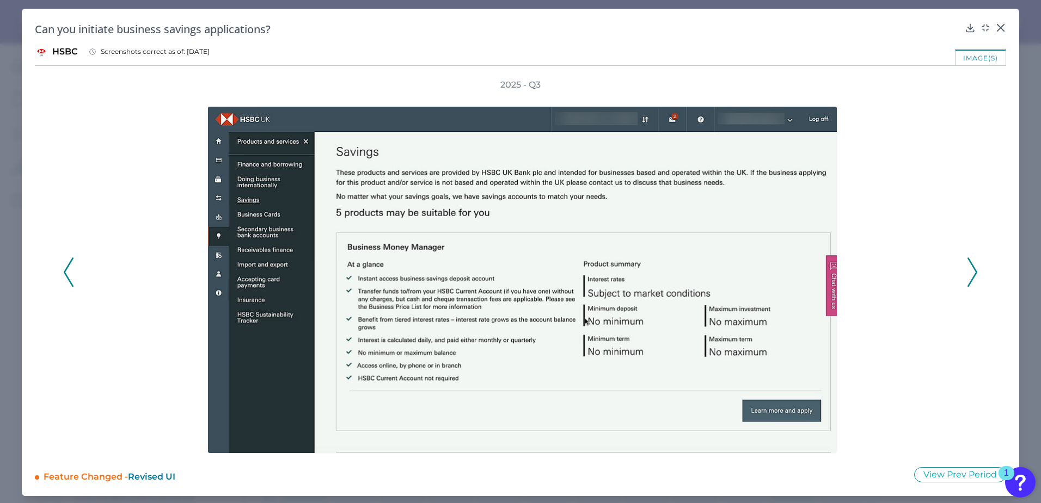
click at [967, 274] on icon at bounding box center [972, 271] width 10 height 29
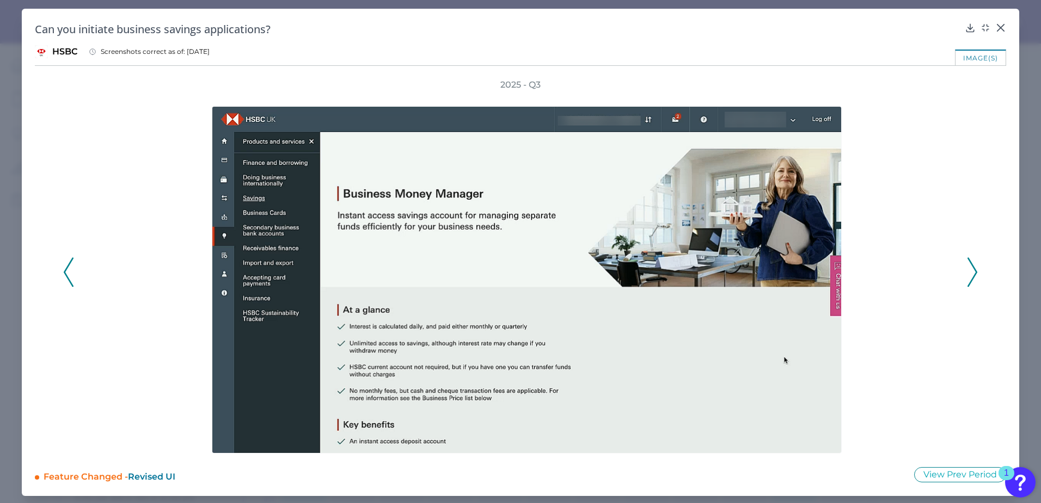
click at [967, 274] on icon at bounding box center [972, 271] width 10 height 29
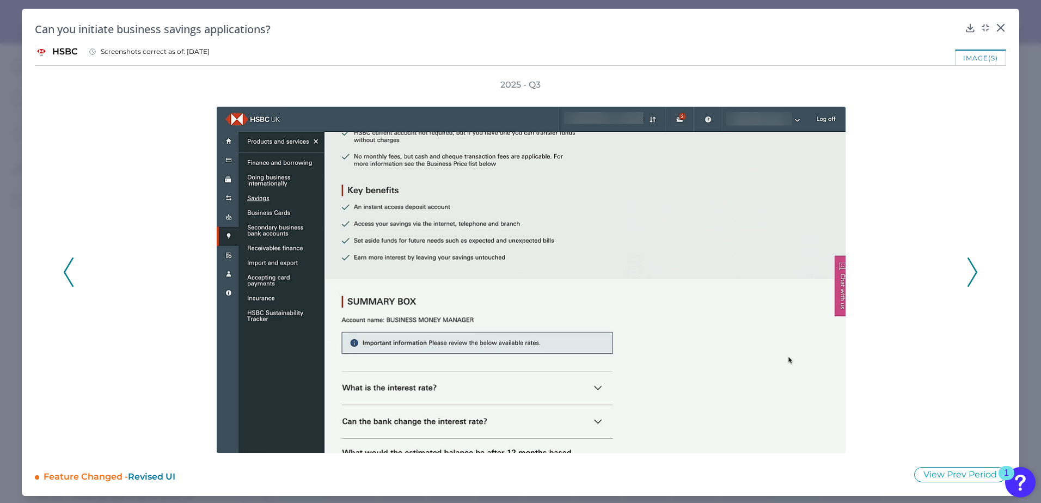
click at [967, 274] on icon at bounding box center [972, 271] width 10 height 29
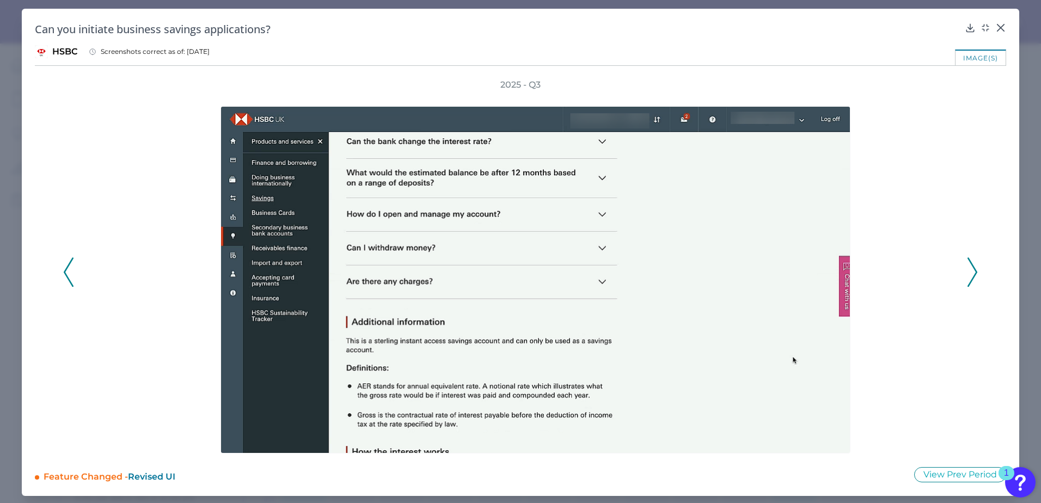
click at [967, 274] on icon at bounding box center [972, 271] width 10 height 29
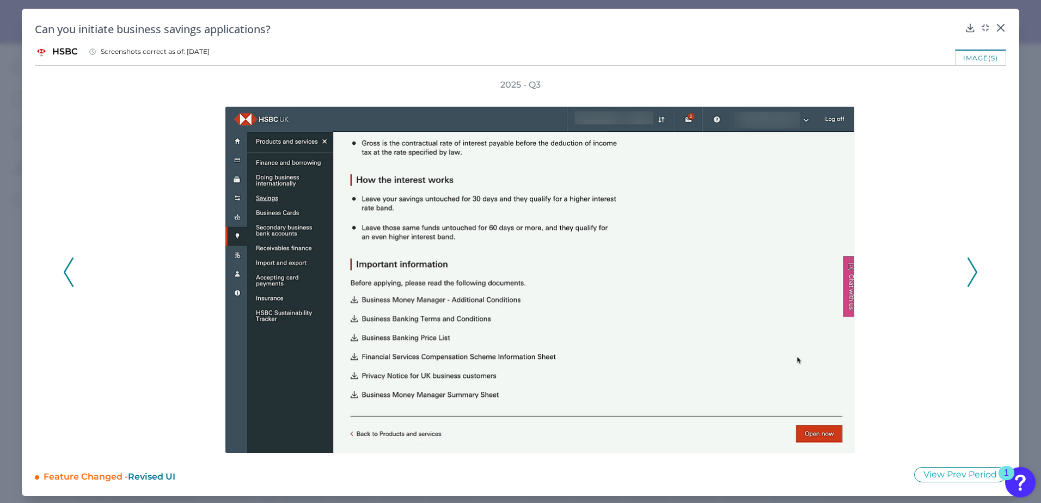
click at [967, 274] on icon at bounding box center [972, 271] width 10 height 29
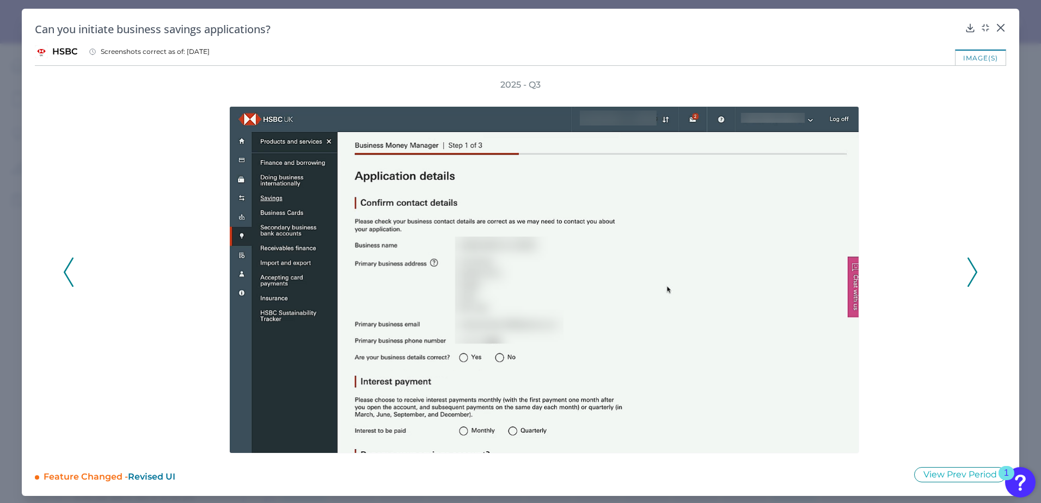
click at [967, 274] on icon at bounding box center [972, 271] width 10 height 29
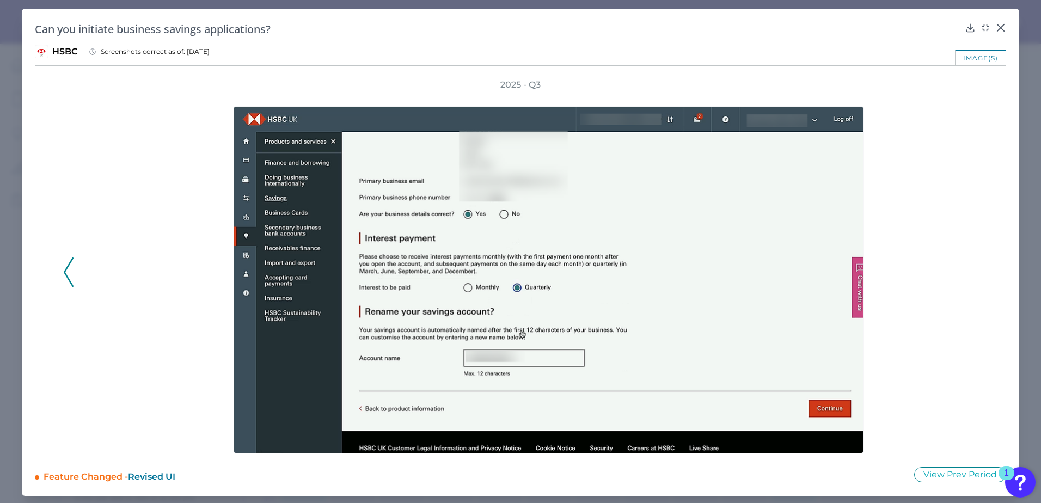
click at [965, 274] on div "2025 - Q3" at bounding box center [520, 266] width 915 height 375
click at [995, 28] on icon at bounding box center [1000, 27] width 11 height 11
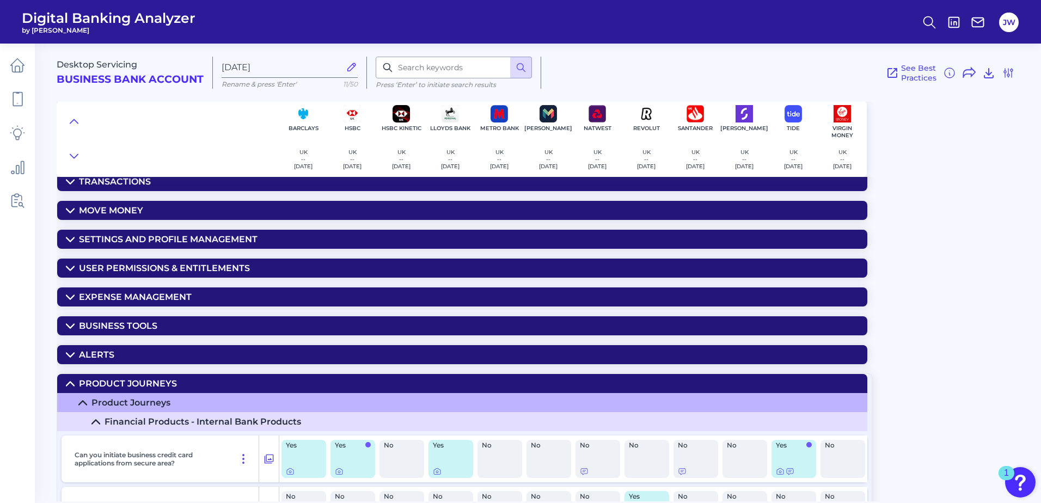
scroll to position [54, 0]
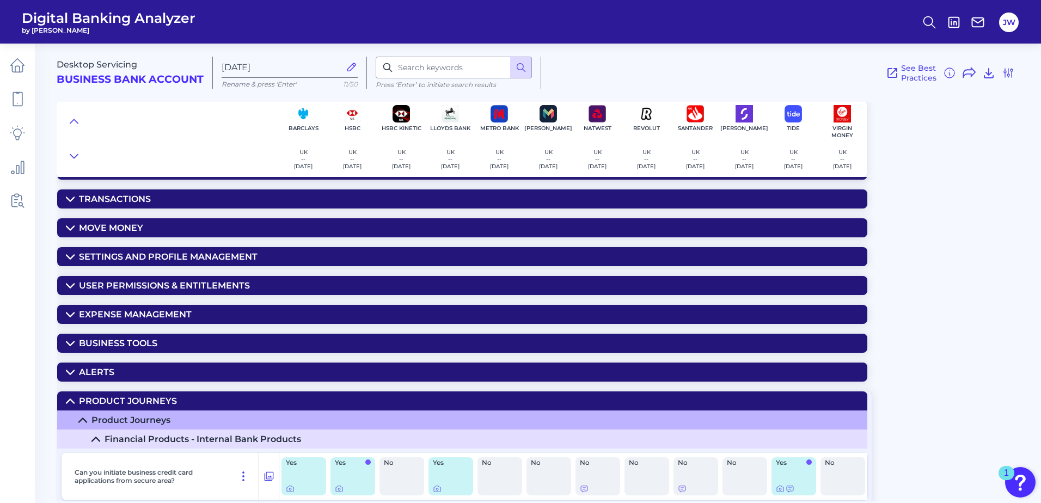
click at [952, 320] on div "Desktop Servicing Business Bank Account [DATE][FINANCIAL_ID] Rename & press 'En…" at bounding box center [549, 268] width 984 height 466
click at [929, 256] on div "Desktop Servicing Business Bank Account [DATE][FINANCIAL_ID] Rename & press 'En…" at bounding box center [549, 268] width 984 height 466
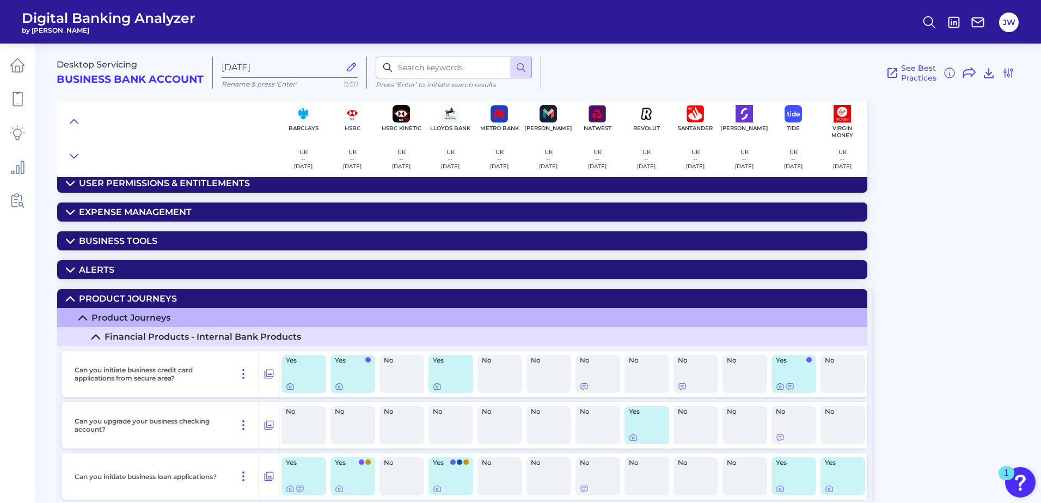
scroll to position [163, 0]
